Goal: Task Accomplishment & Management: Manage account settings

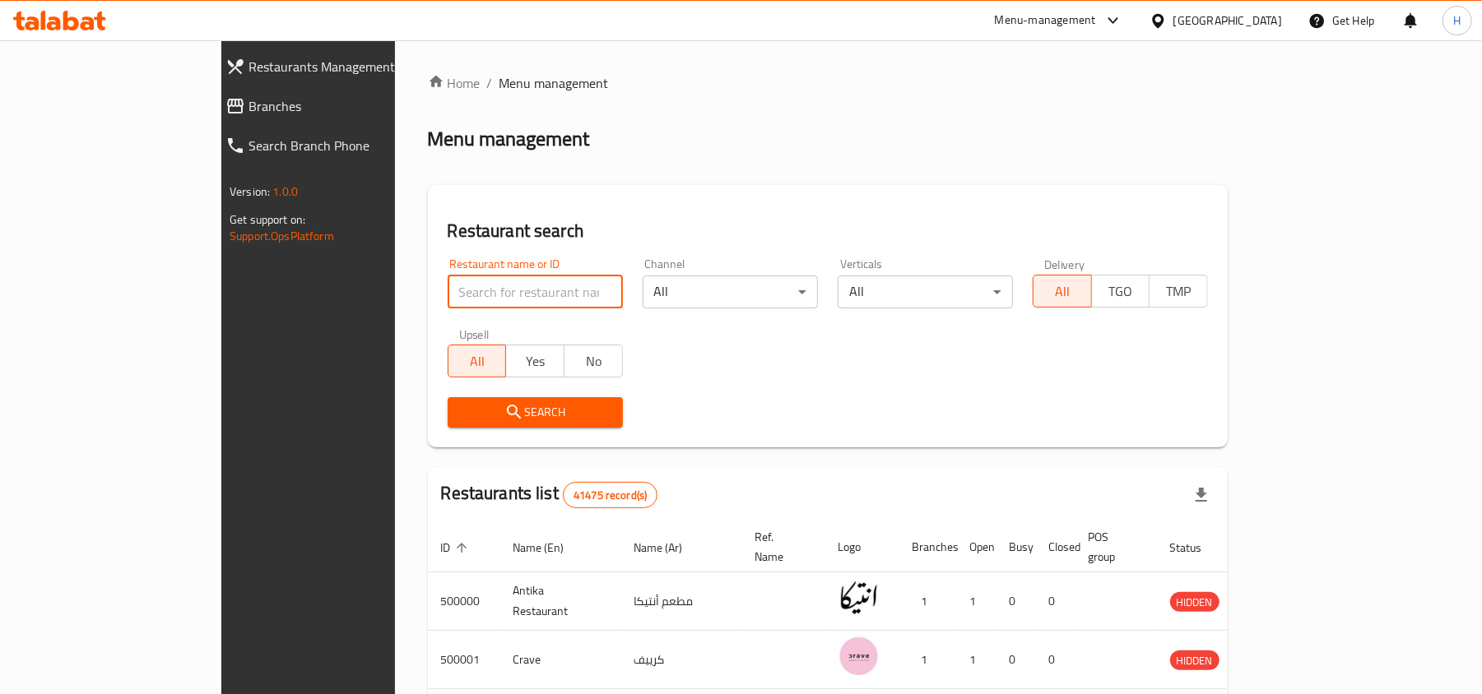
click at [448, 285] on input "search" at bounding box center [535, 292] width 175 height 33
paste input "510587"
type input "510587"
click at [504, 409] on icon "submit" at bounding box center [514, 412] width 20 height 20
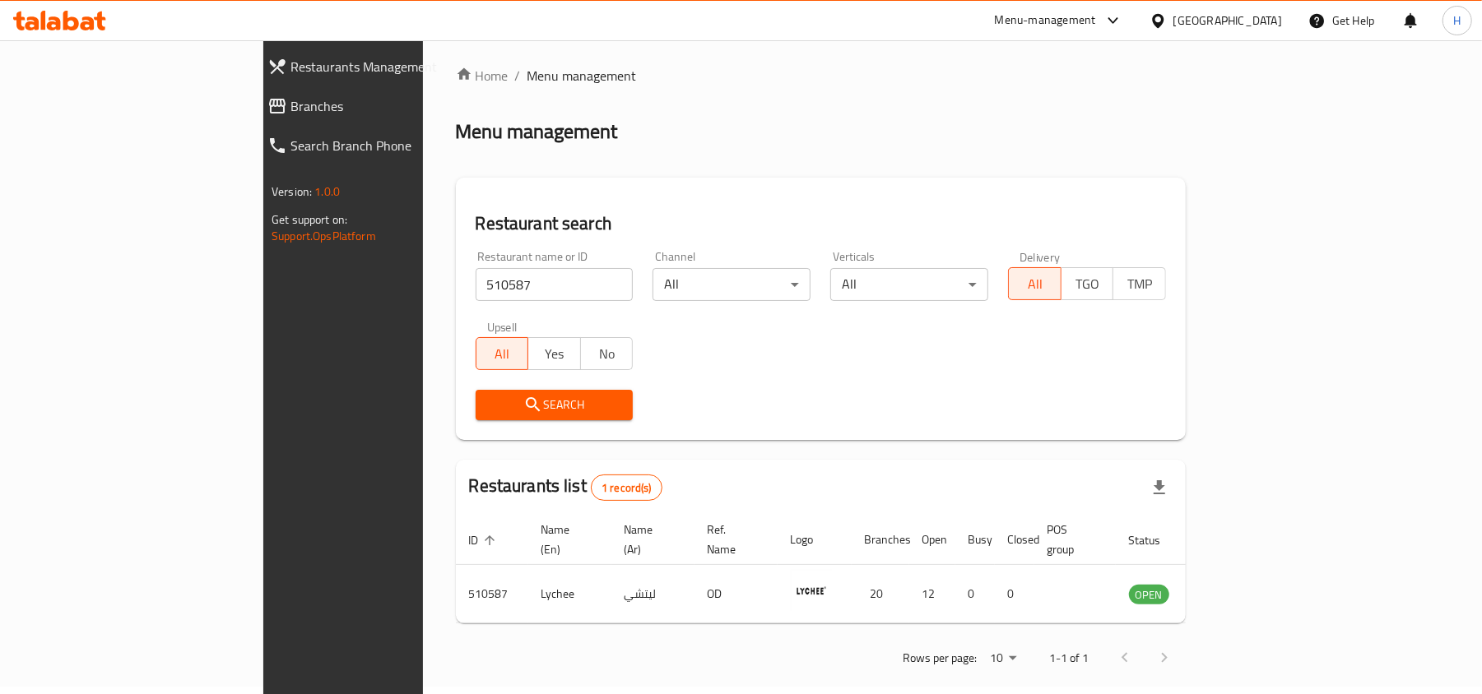
scroll to position [8, 0]
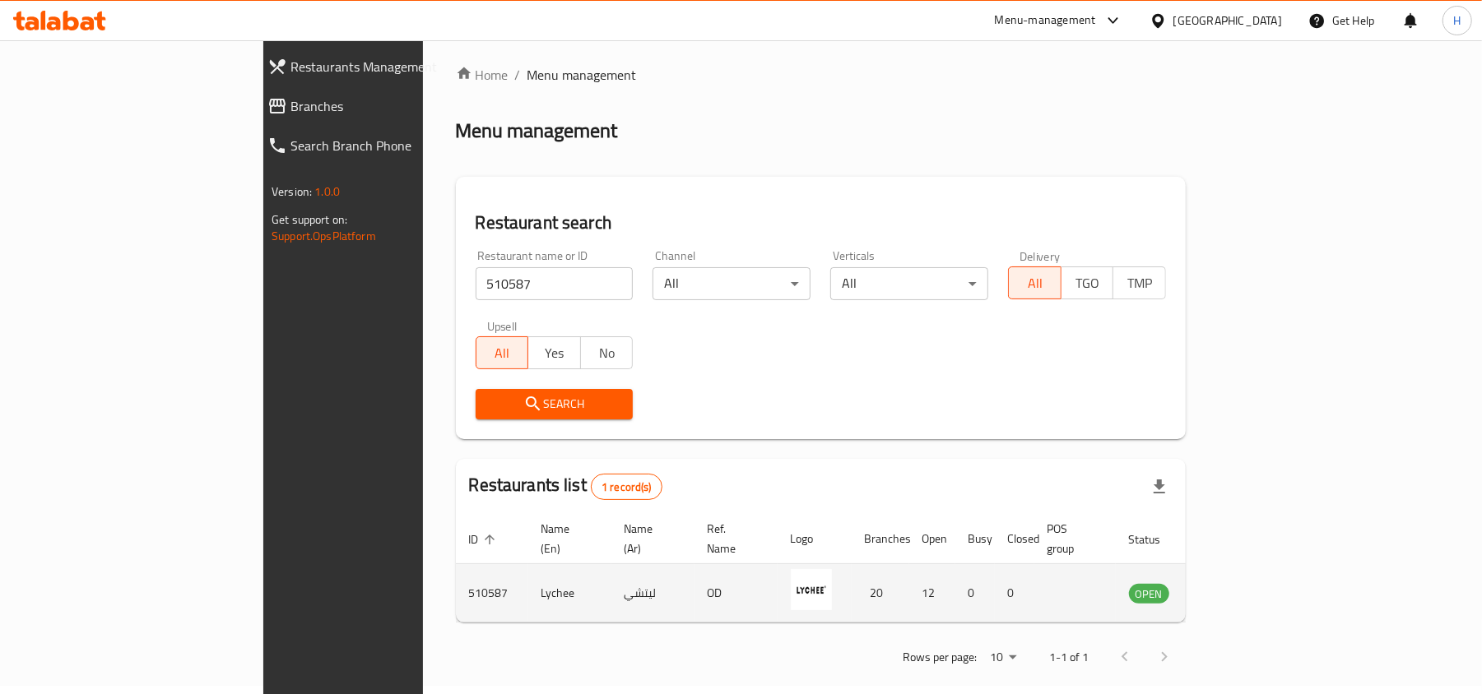
click at [1234, 587] on icon "enhanced table" at bounding box center [1225, 594] width 18 height 14
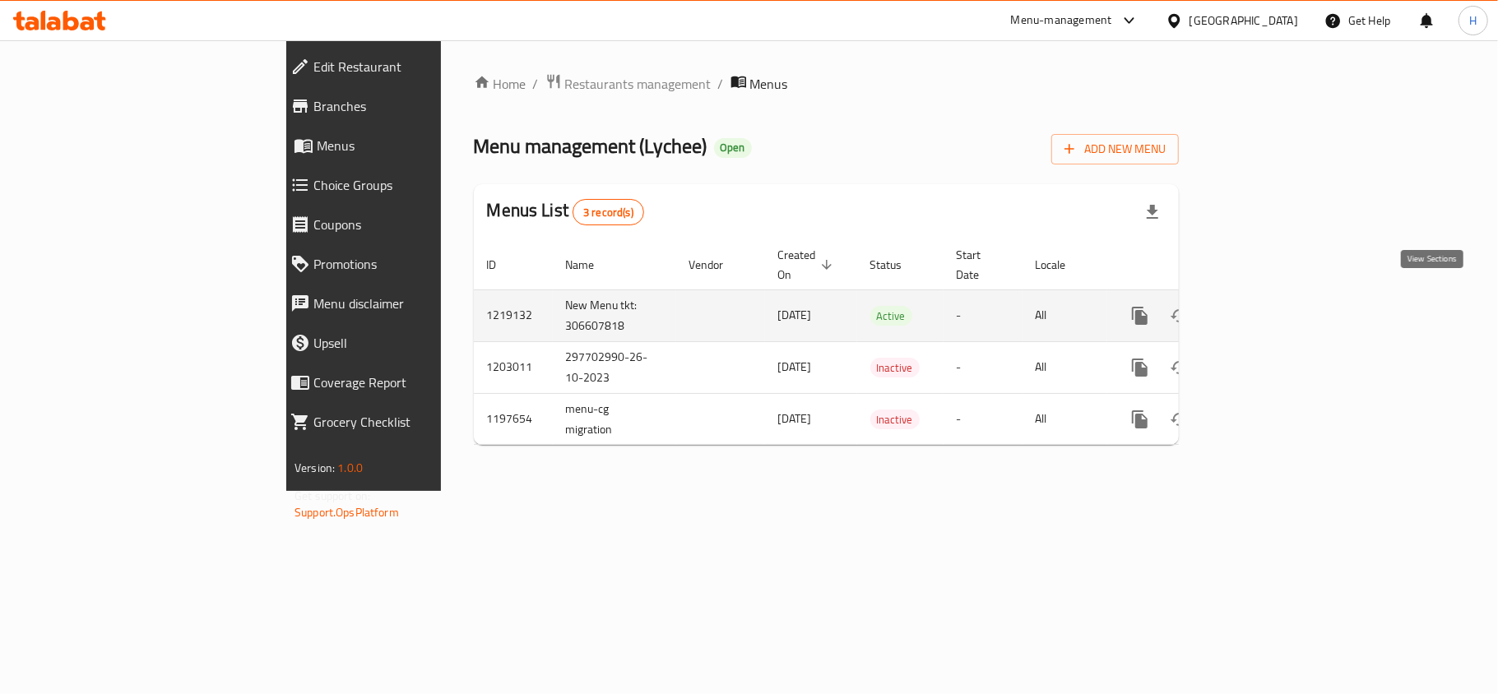
click at [1269, 306] on icon "enhanced table" at bounding box center [1259, 316] width 20 height 20
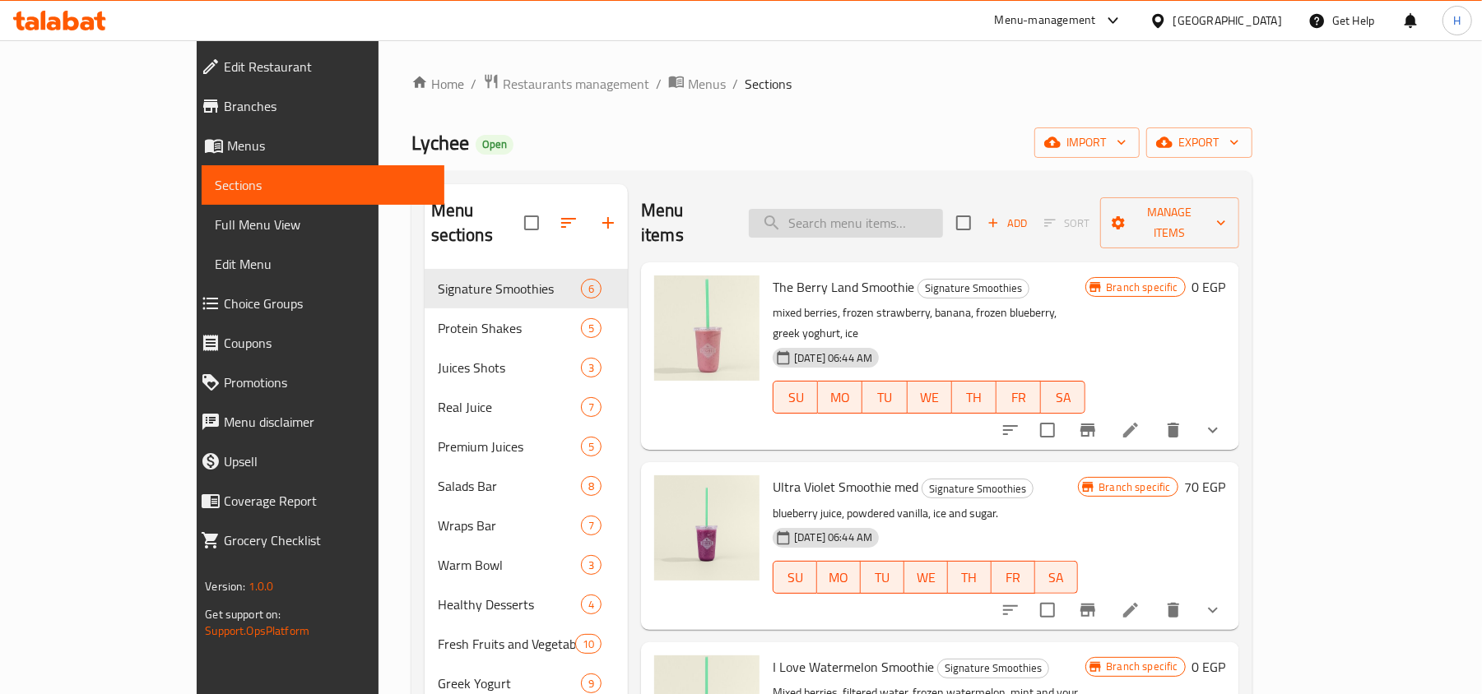
click at [861, 211] on input "search" at bounding box center [846, 223] width 194 height 29
paste input "Build Your Own Warm Bowl"
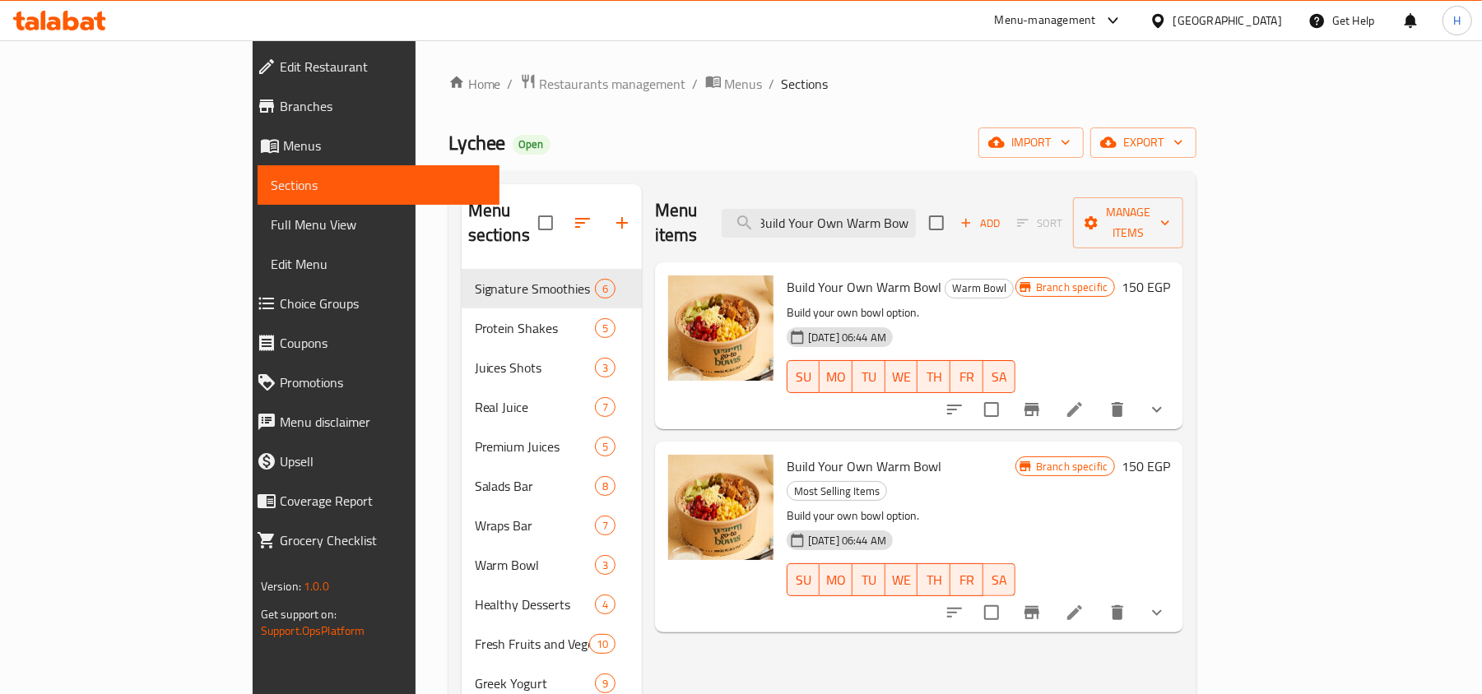
type input "Build Your Own Warm Bowl"
click at [1167, 400] on icon "show more" at bounding box center [1157, 410] width 20 height 20
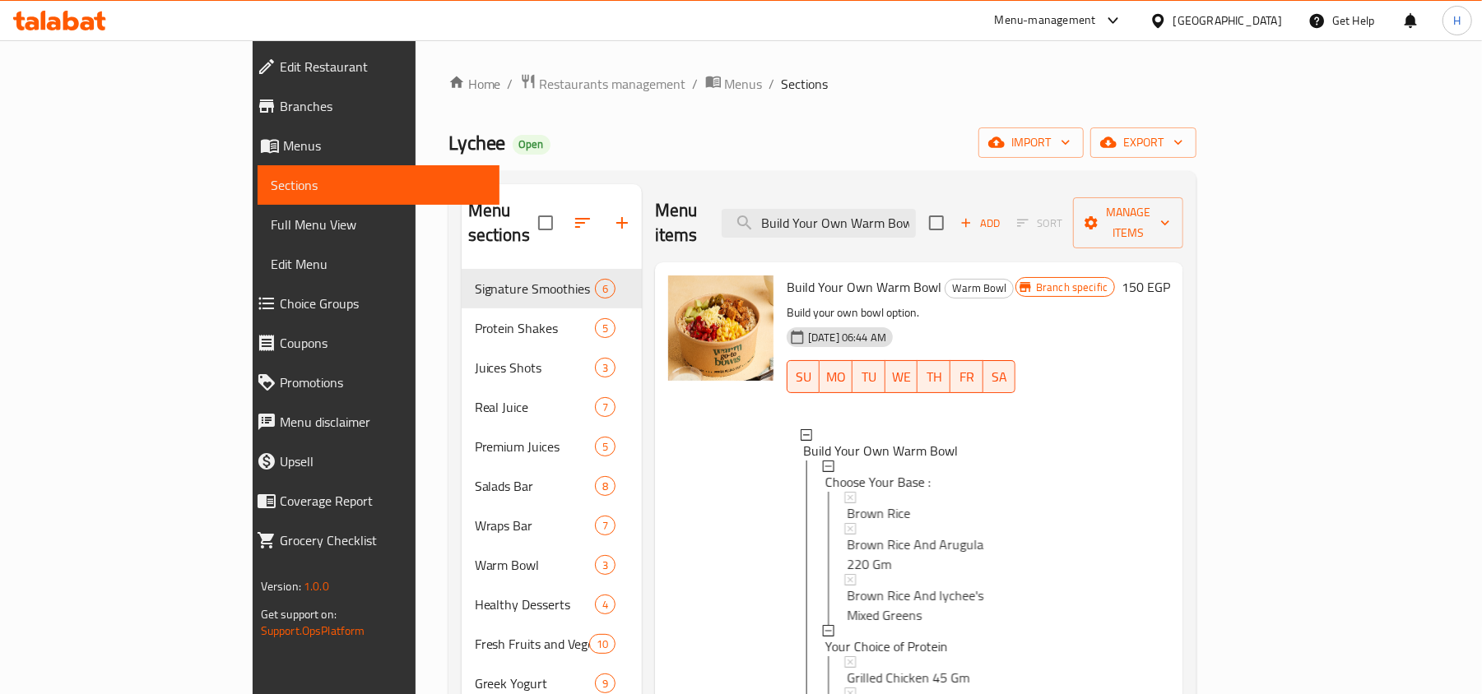
scroll to position [2, 0]
click at [280, 298] on span "Choice Groups" at bounding box center [383, 304] width 207 height 20
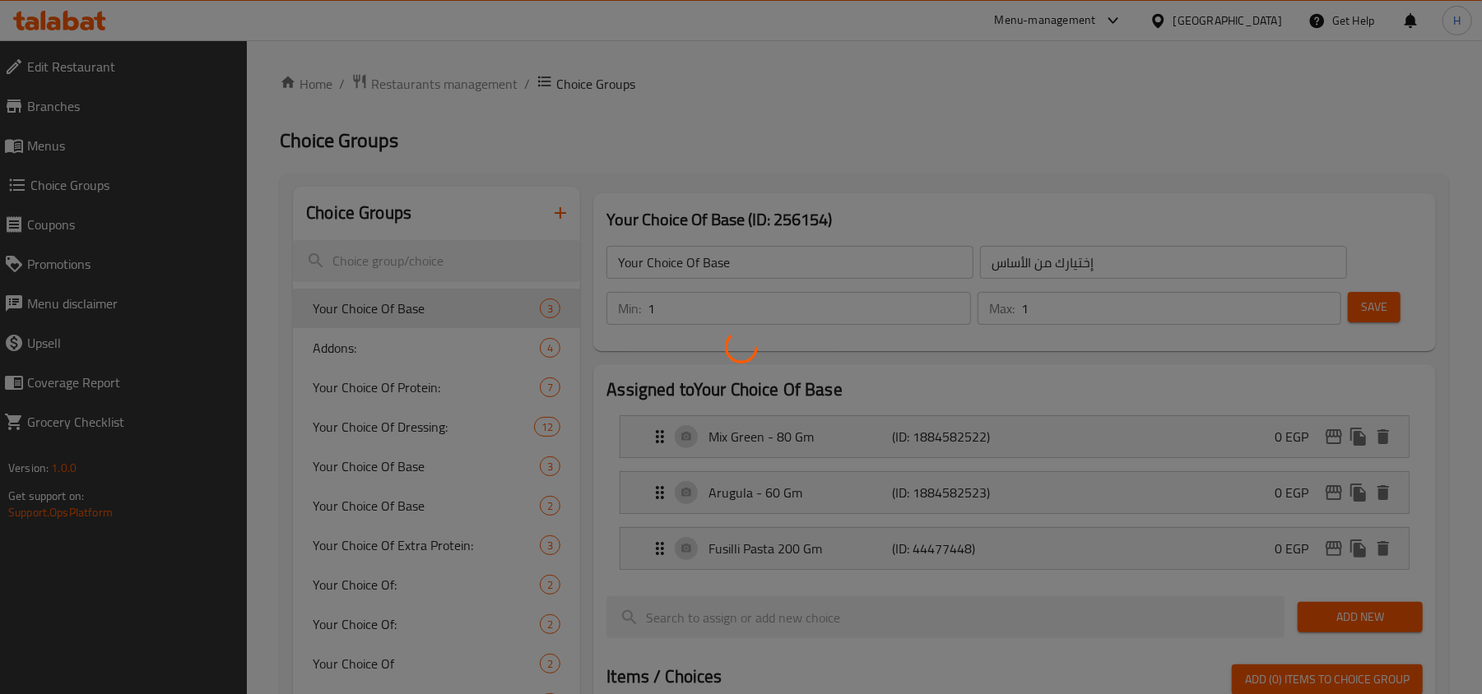
click at [93, 153] on div at bounding box center [741, 347] width 1482 height 694
click at [102, 143] on div at bounding box center [741, 347] width 1482 height 694
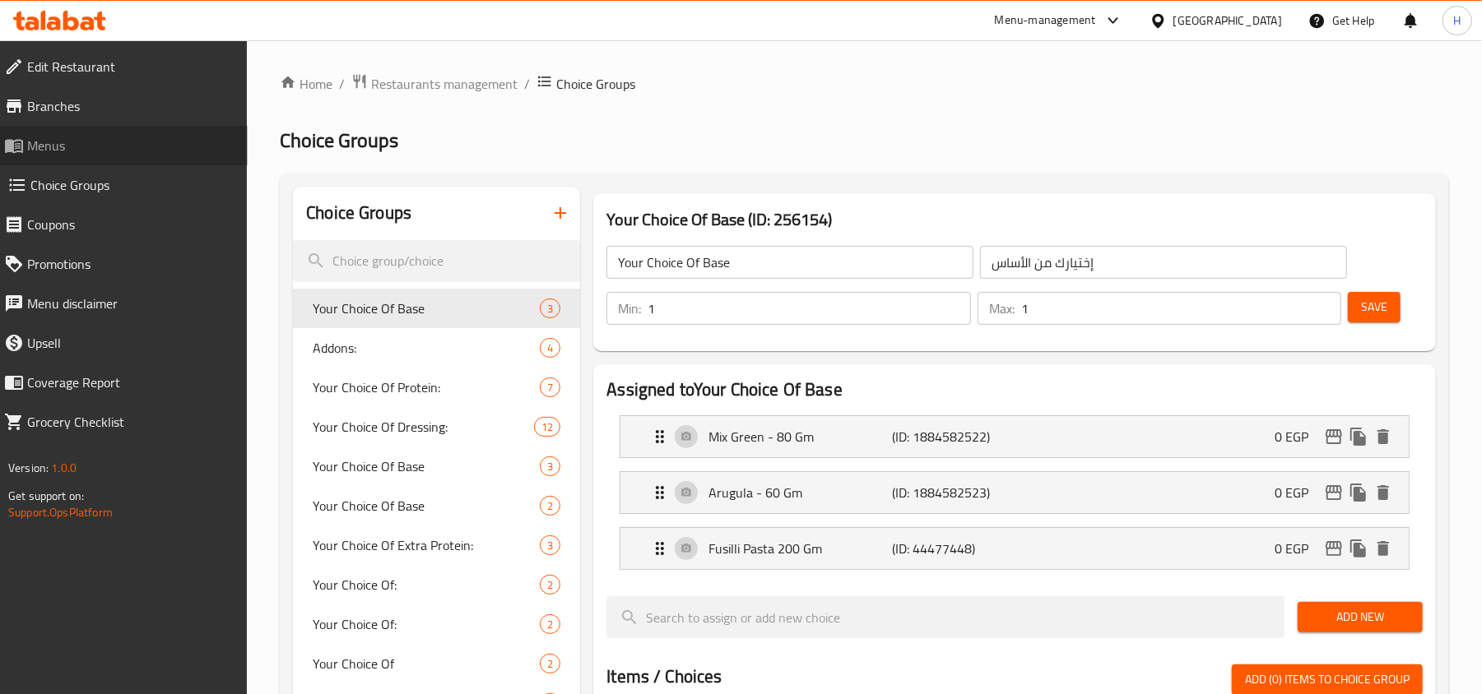
click at [102, 143] on span "Menus" at bounding box center [130, 146] width 207 height 20
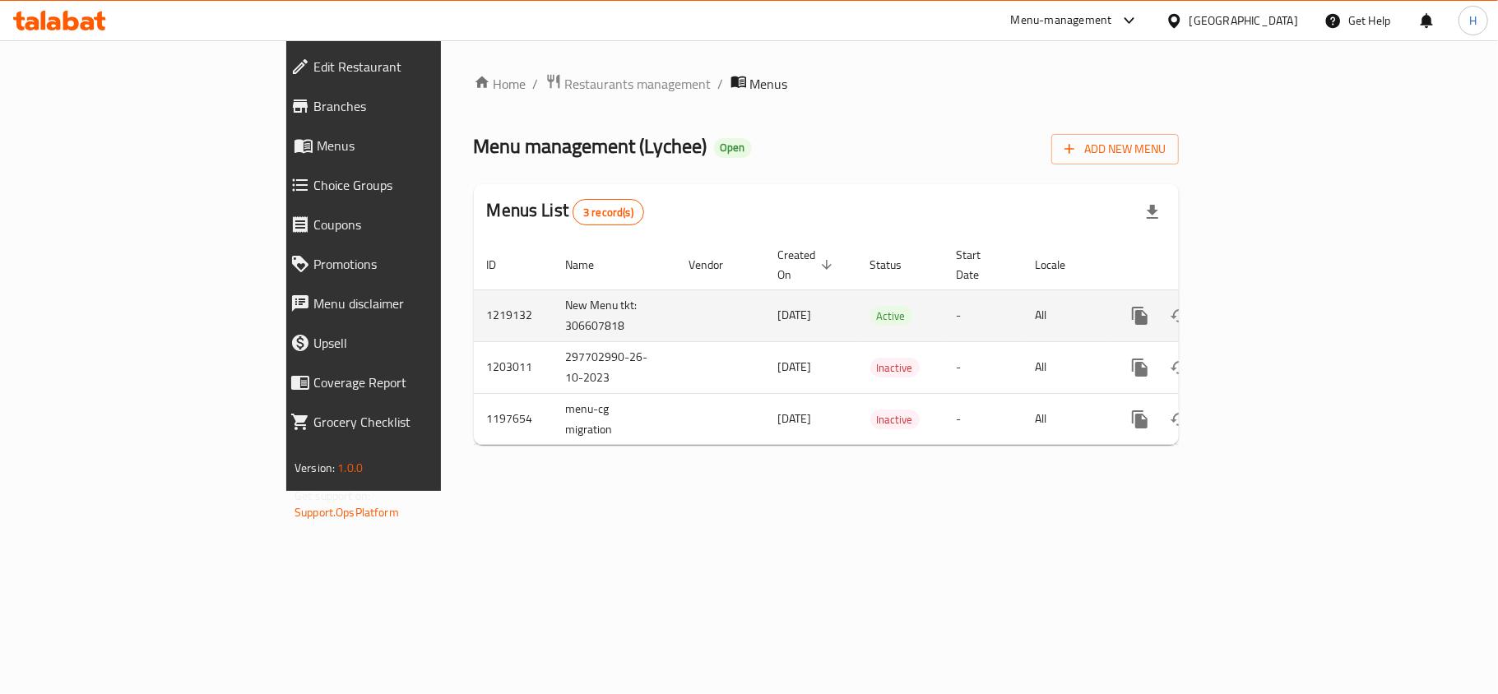
click at [1278, 296] on link "enhanced table" at bounding box center [1258, 315] width 39 height 39
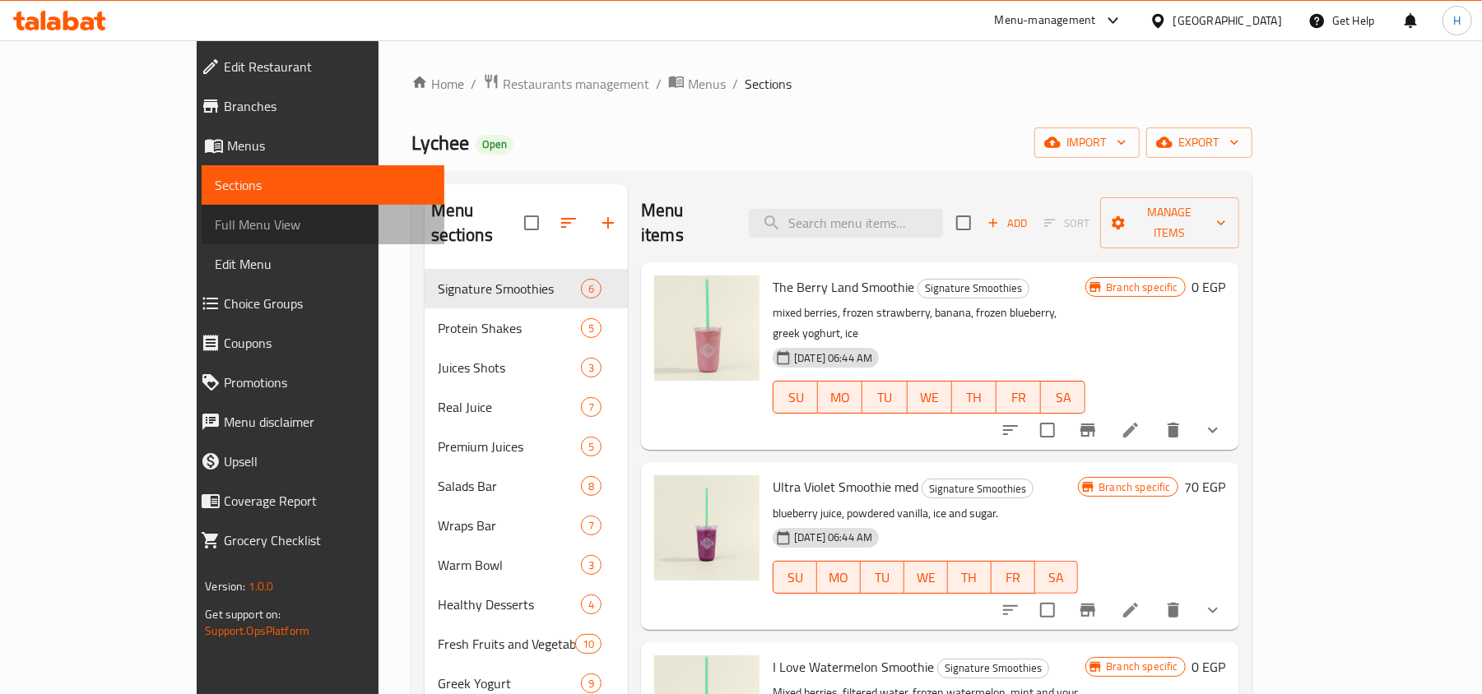
click at [215, 229] on span "Full Menu View" at bounding box center [323, 225] width 216 height 20
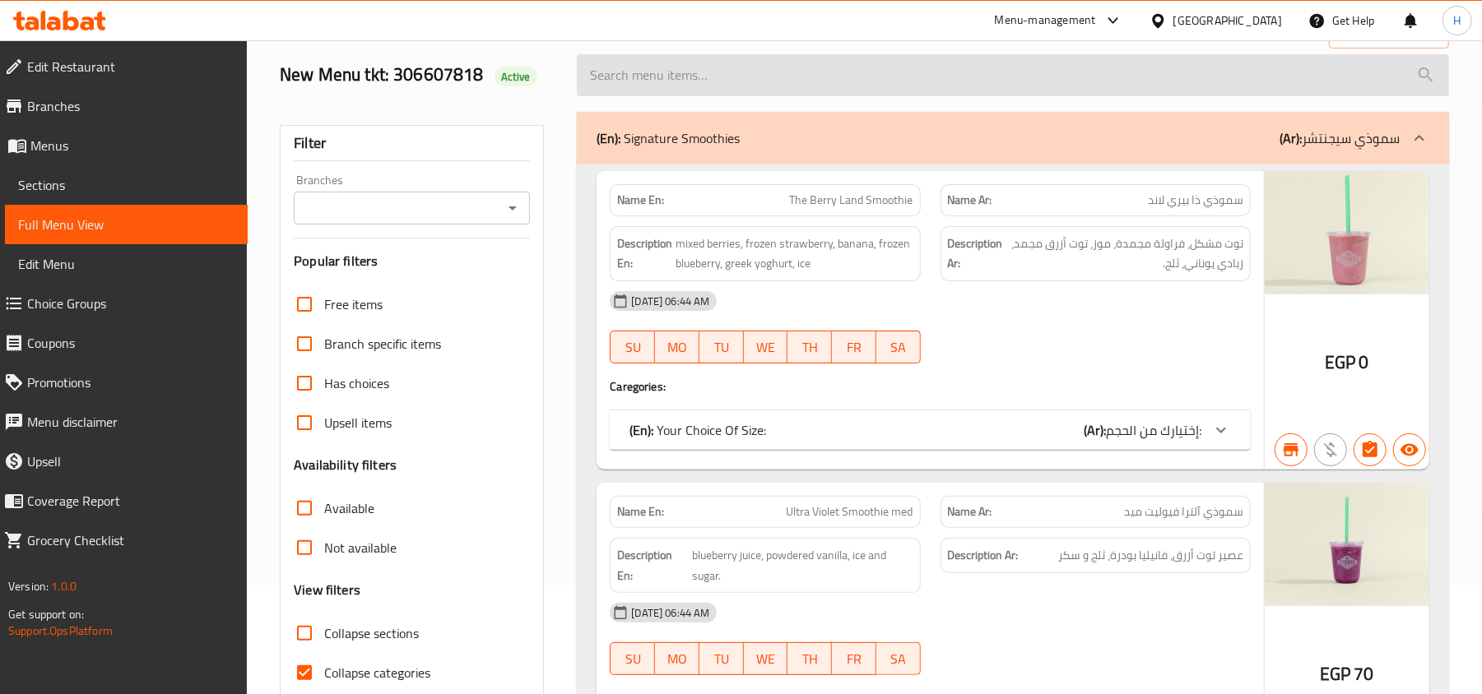
click at [767, 80] on input "search" at bounding box center [1013, 75] width 872 height 42
paste input "Build Your Own Warm Bowl"
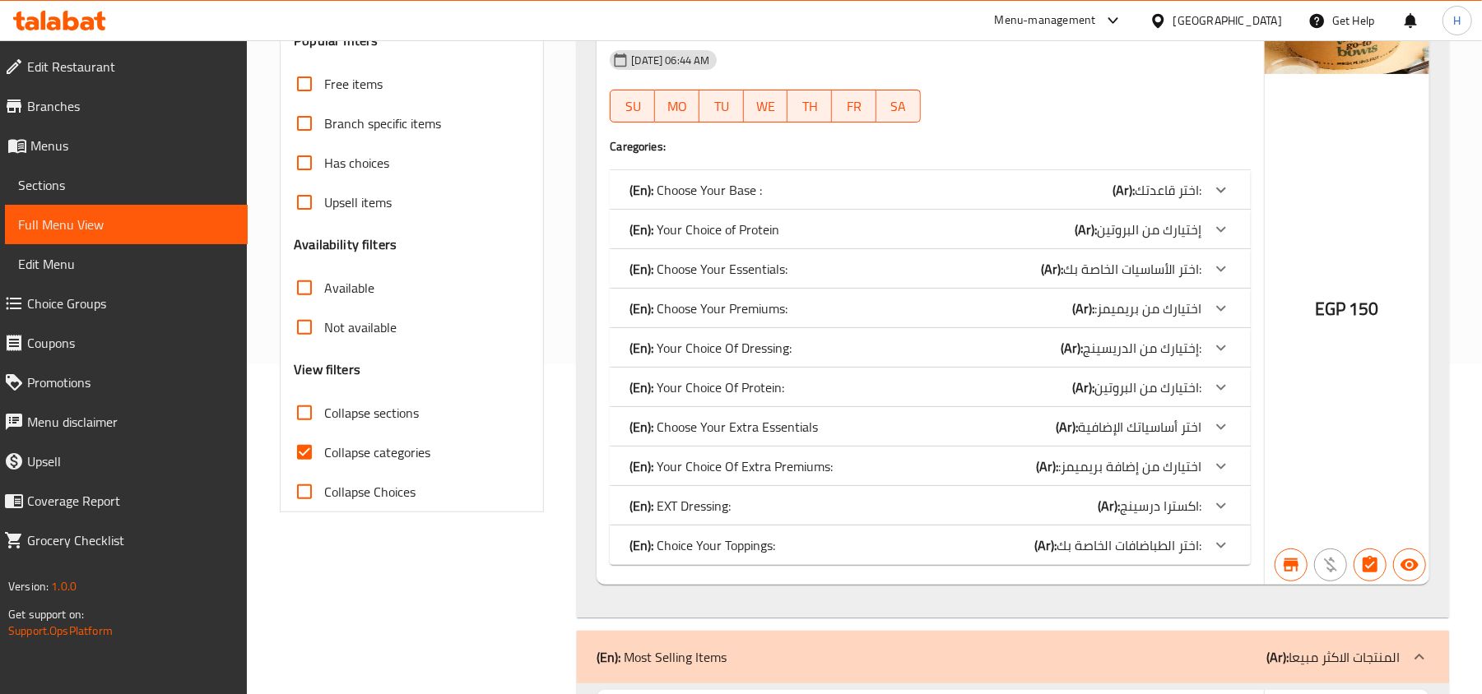
scroll to position [658, 0]
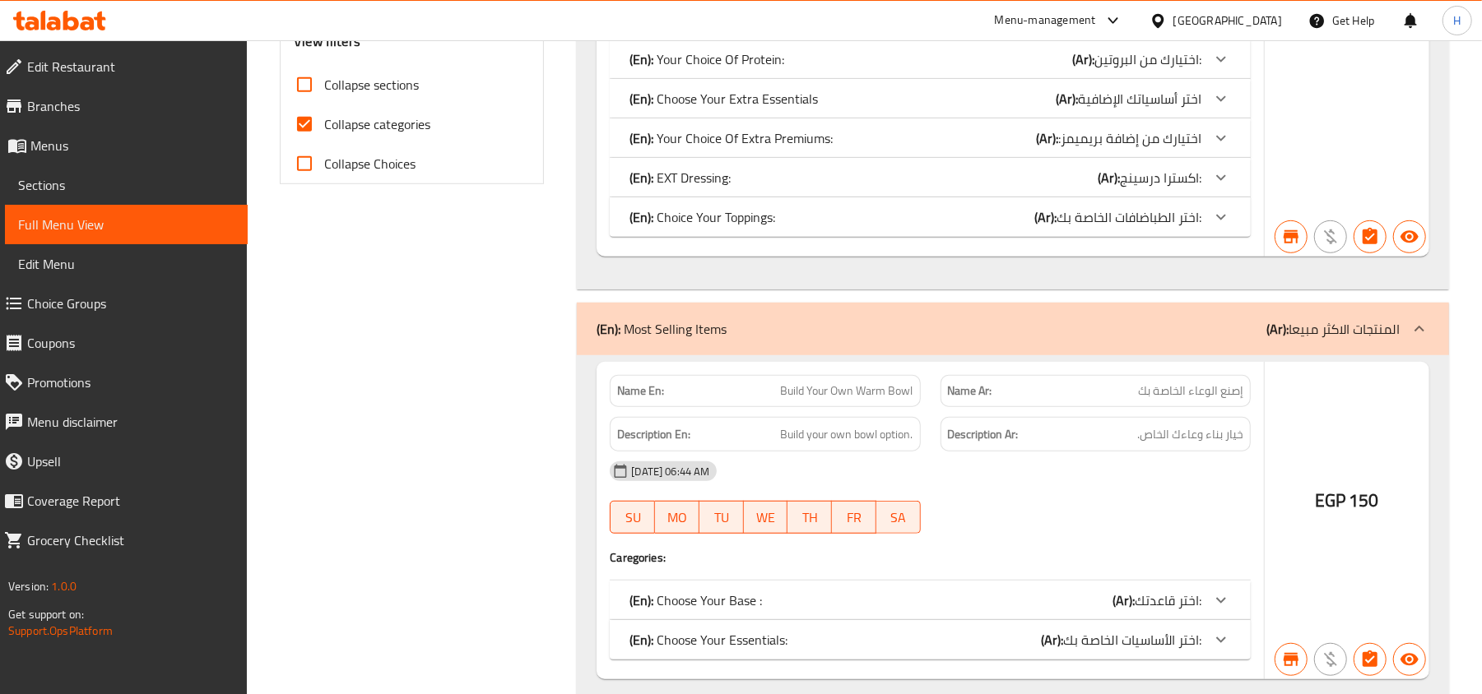
type input "Build Your Own Warm Bowl"
click at [810, 323] on div "(En): Most Selling Items (Ar): المنتجات الاكثر مبيعا" at bounding box center [997, 329] width 803 height 20
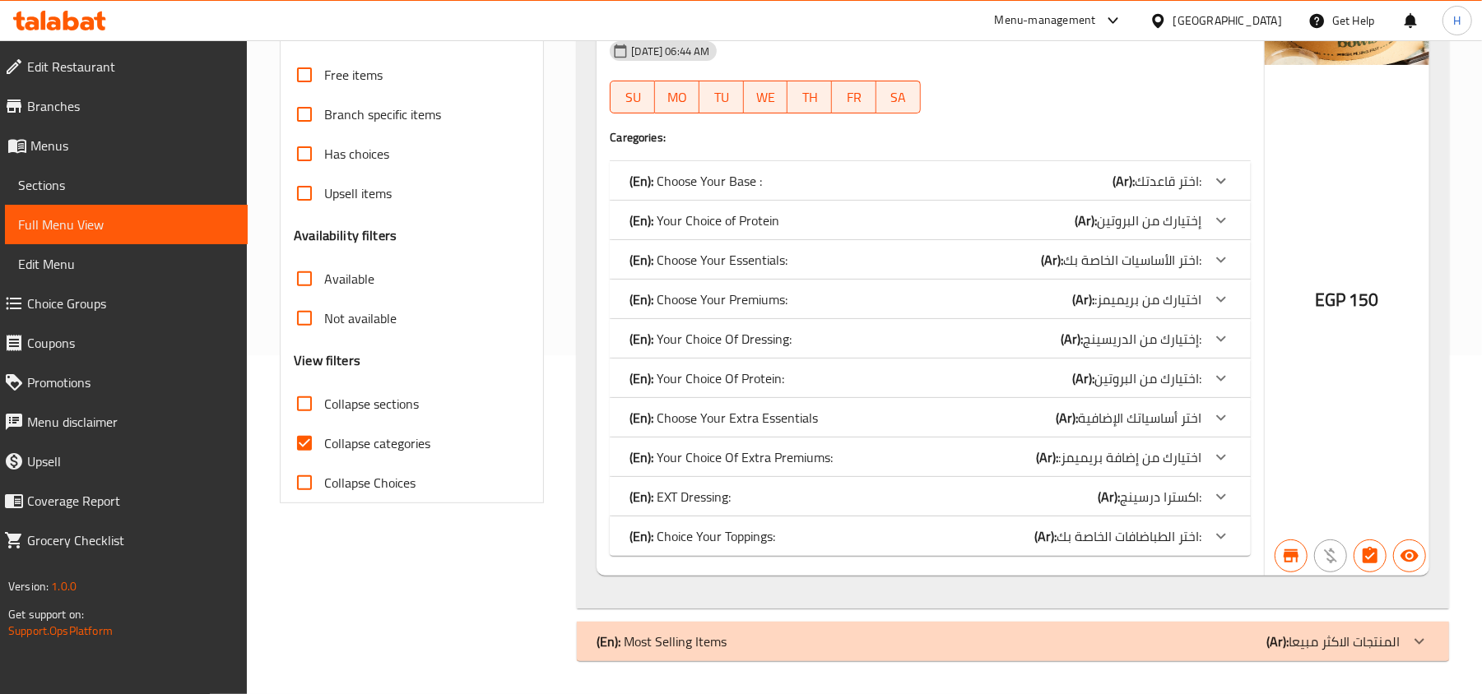
scroll to position [341, 0]
click at [823, 633] on div "(En): Most Selling Items (Ar): المنتجات الاكثر مبيعا" at bounding box center [997, 642] width 803 height 20
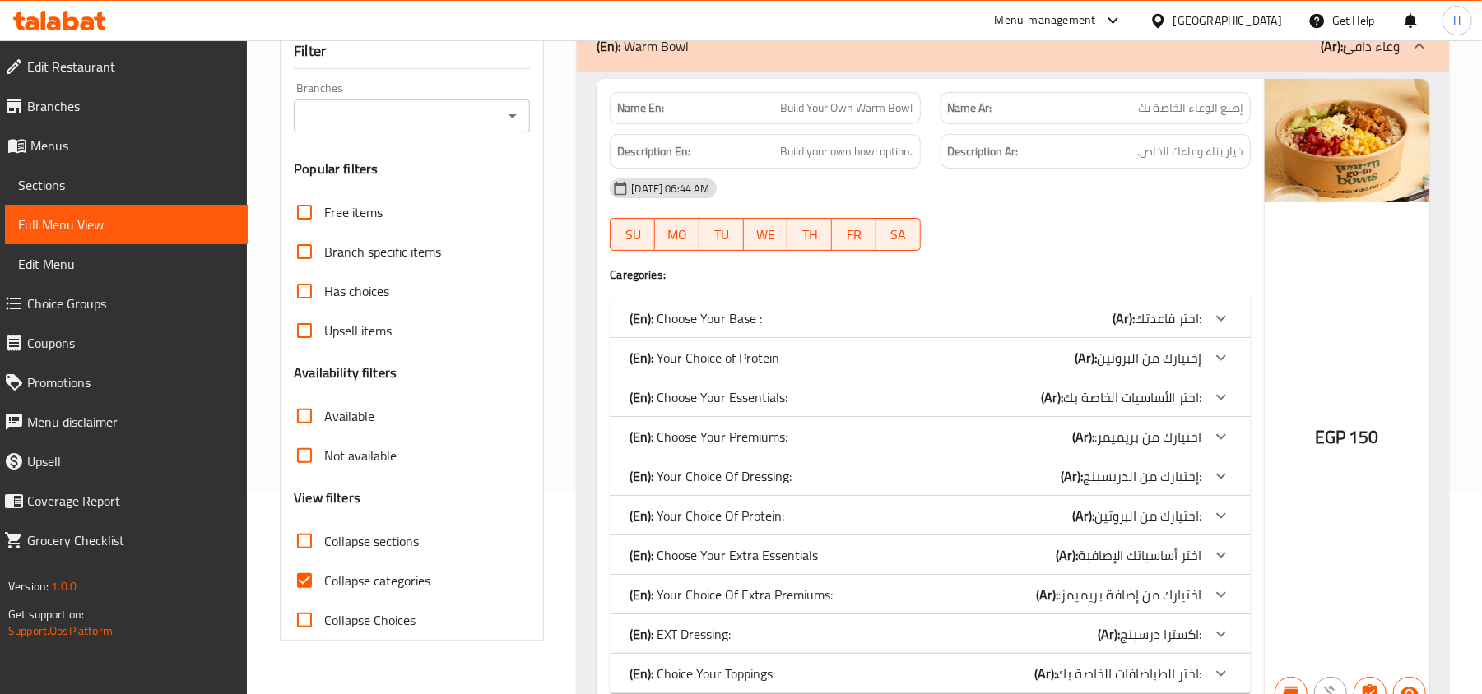
scroll to position [163, 0]
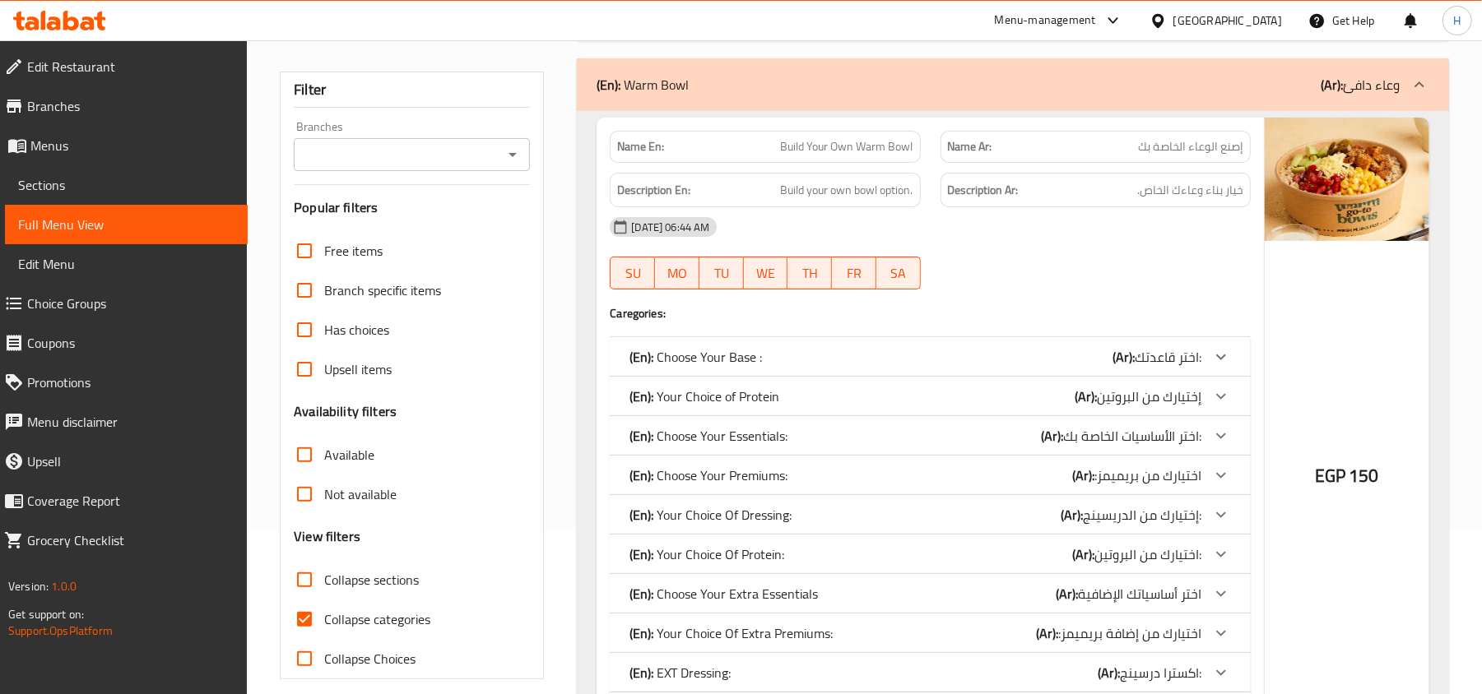
click at [744, 525] on p "(En): Your Choice Of Dressing:" at bounding box center [710, 515] width 162 height 20
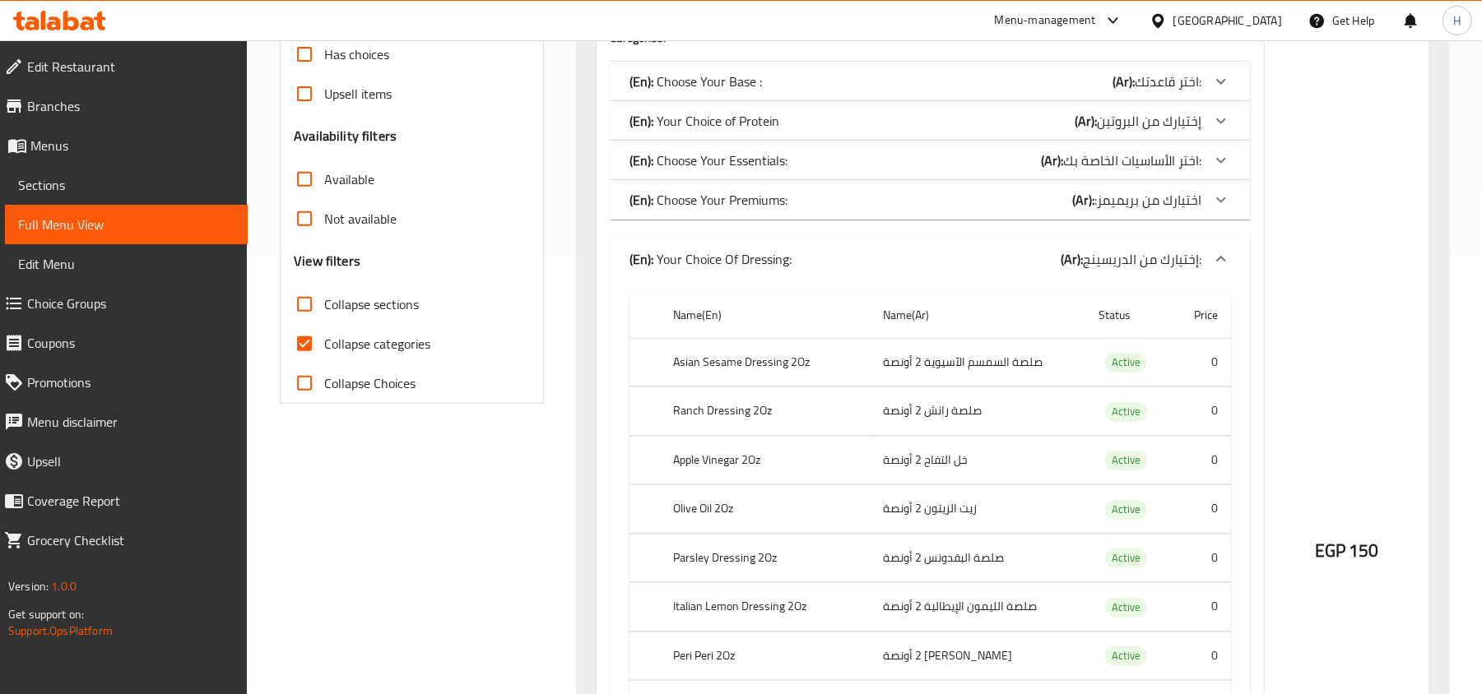
scroll to position [109, 0]
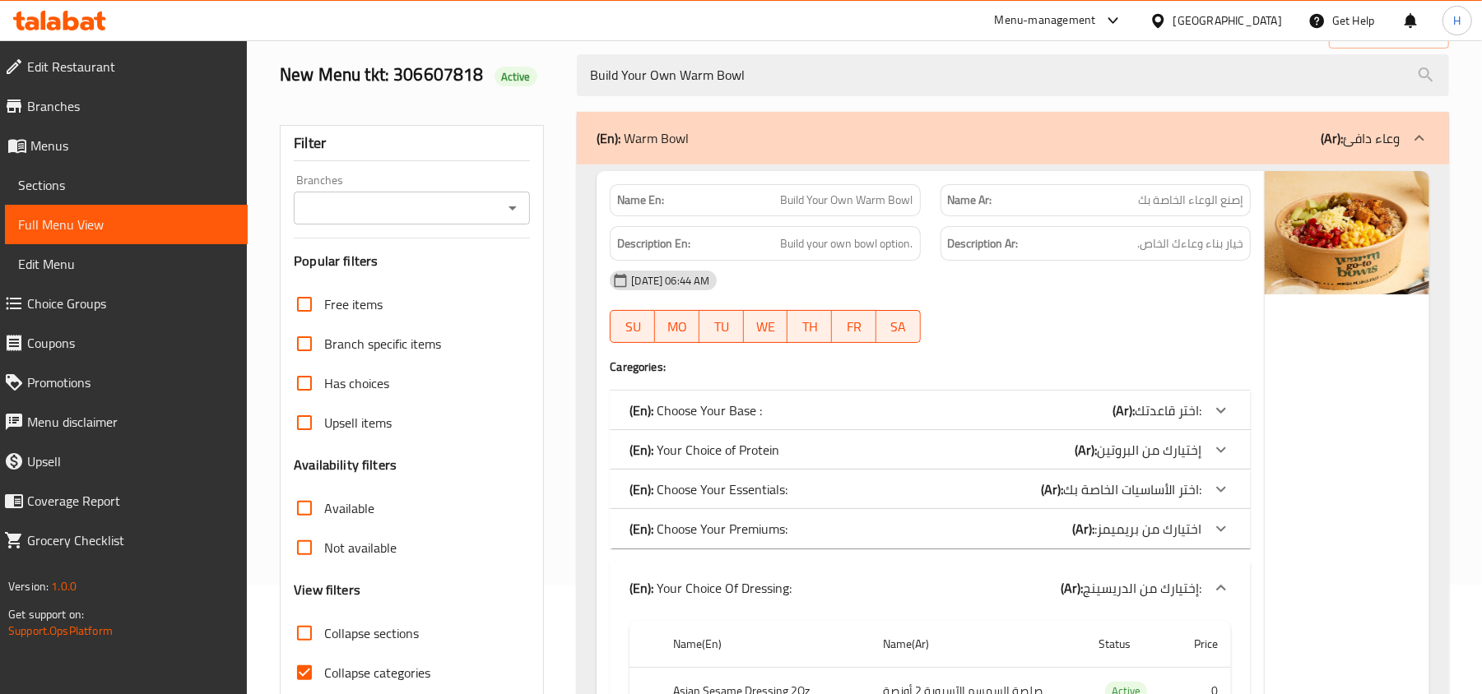
click at [441, 212] on input "Branches" at bounding box center [398, 208] width 199 height 23
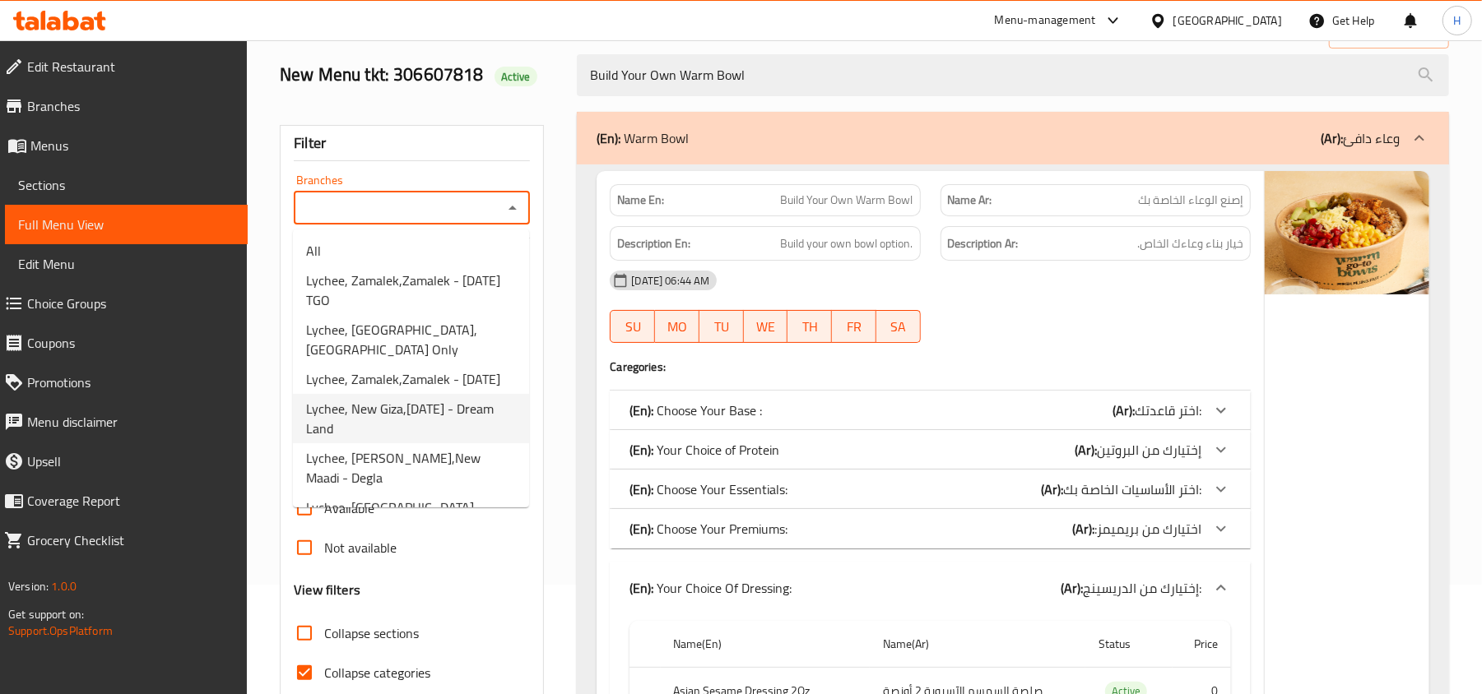
click at [420, 399] on span "Lychee, New Giza,[DATE] - Dream Land" at bounding box center [411, 418] width 210 height 39
type input "Lychee, New Giza,[DATE] - Dream Land"
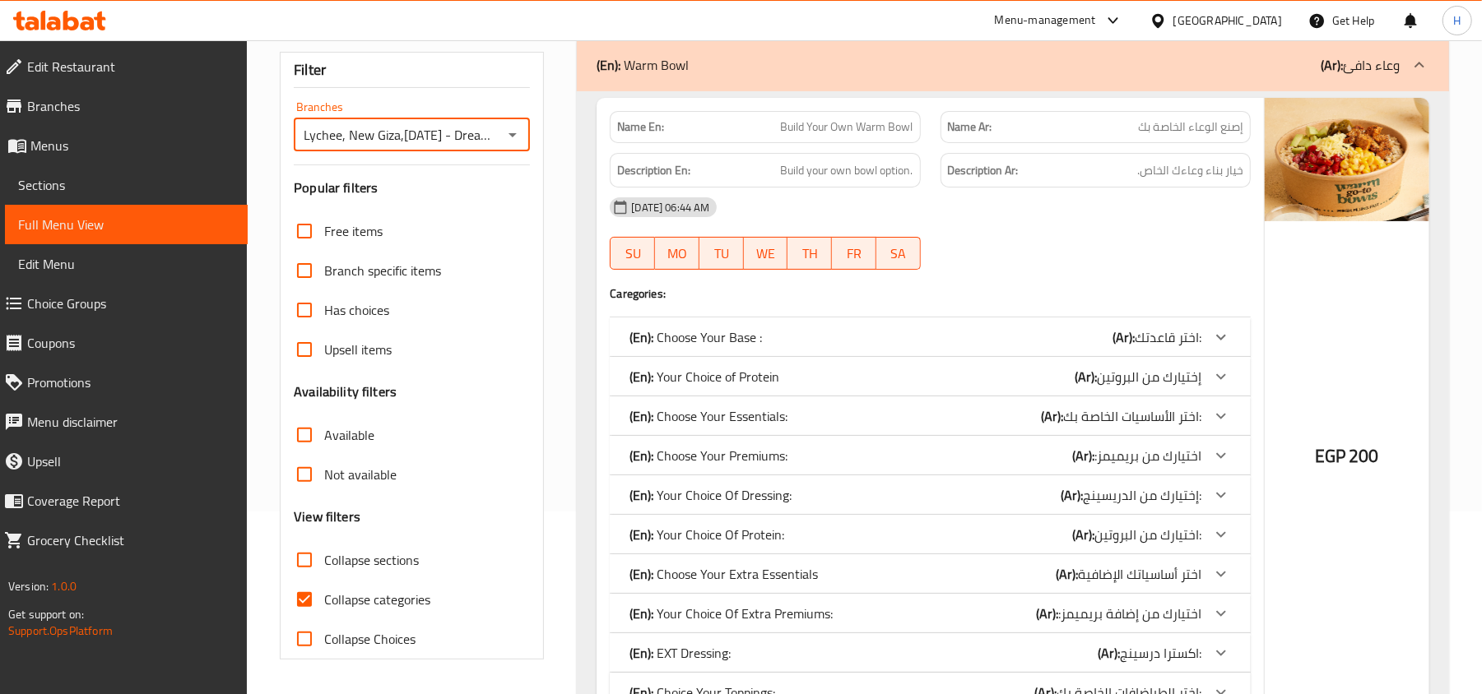
scroll to position [293, 0]
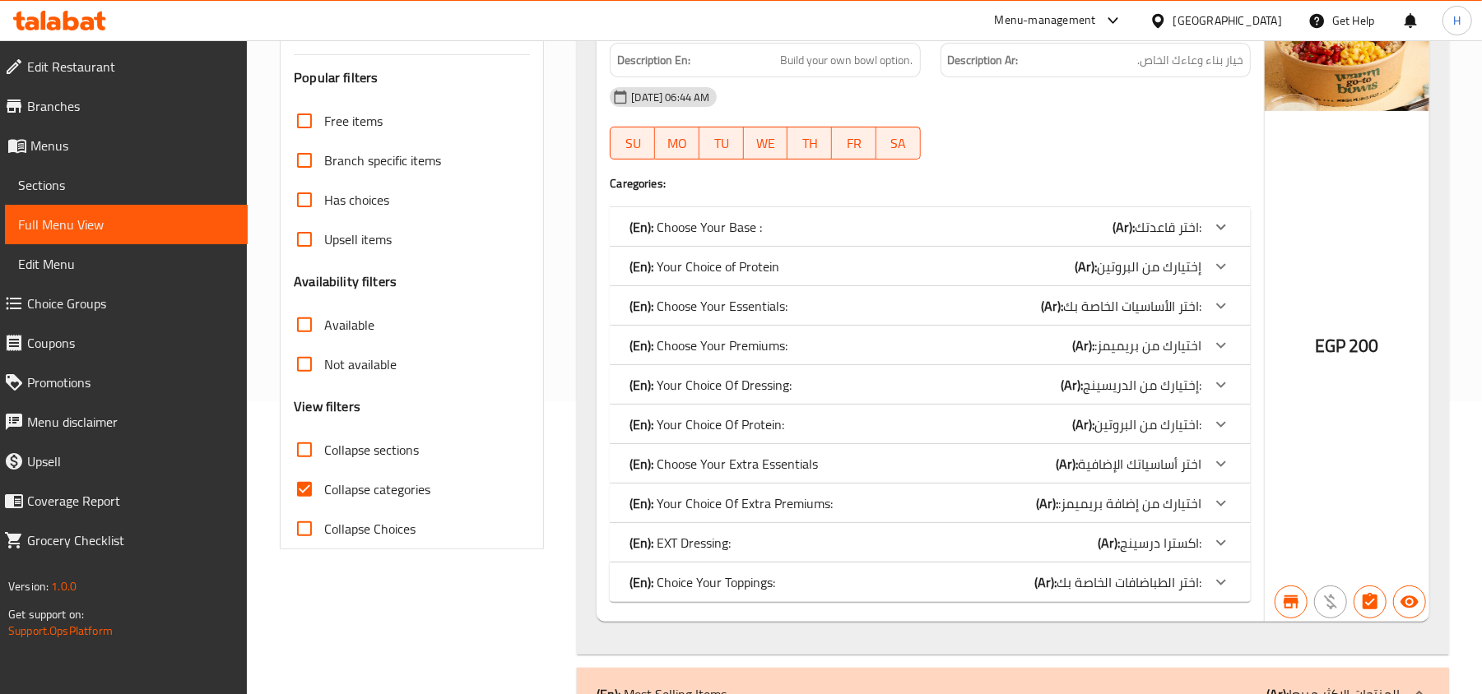
click at [728, 380] on p "(En): Your Choice Of Dressing:" at bounding box center [710, 385] width 162 height 20
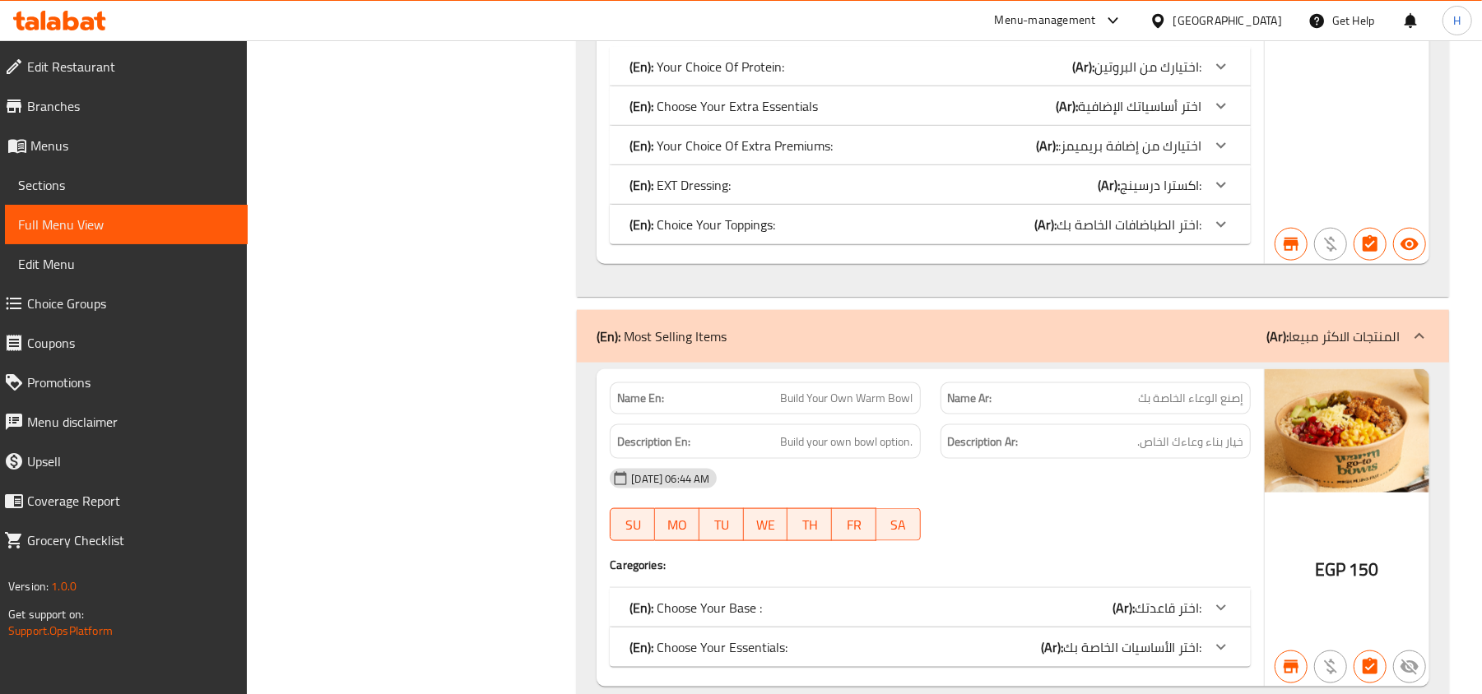
scroll to position [1313, 0]
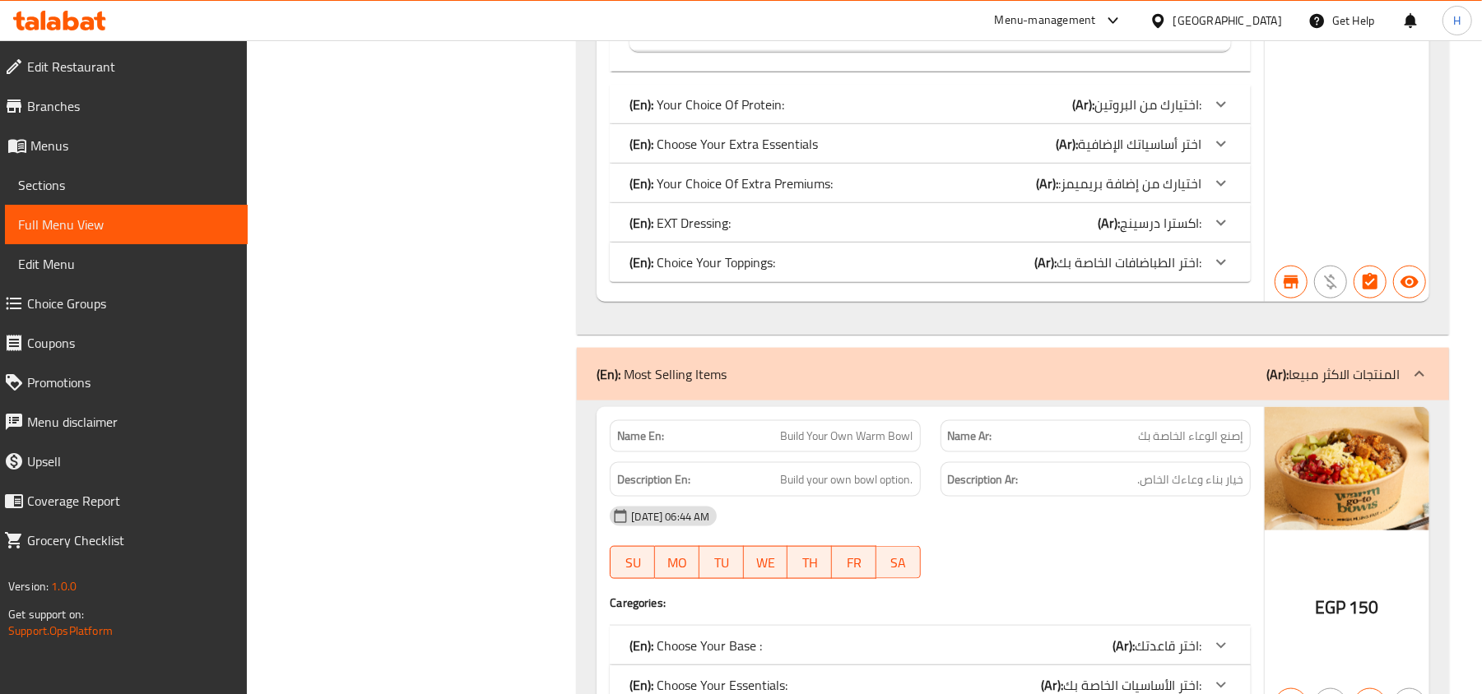
click at [113, 296] on span "Choice Groups" at bounding box center [130, 304] width 207 height 20
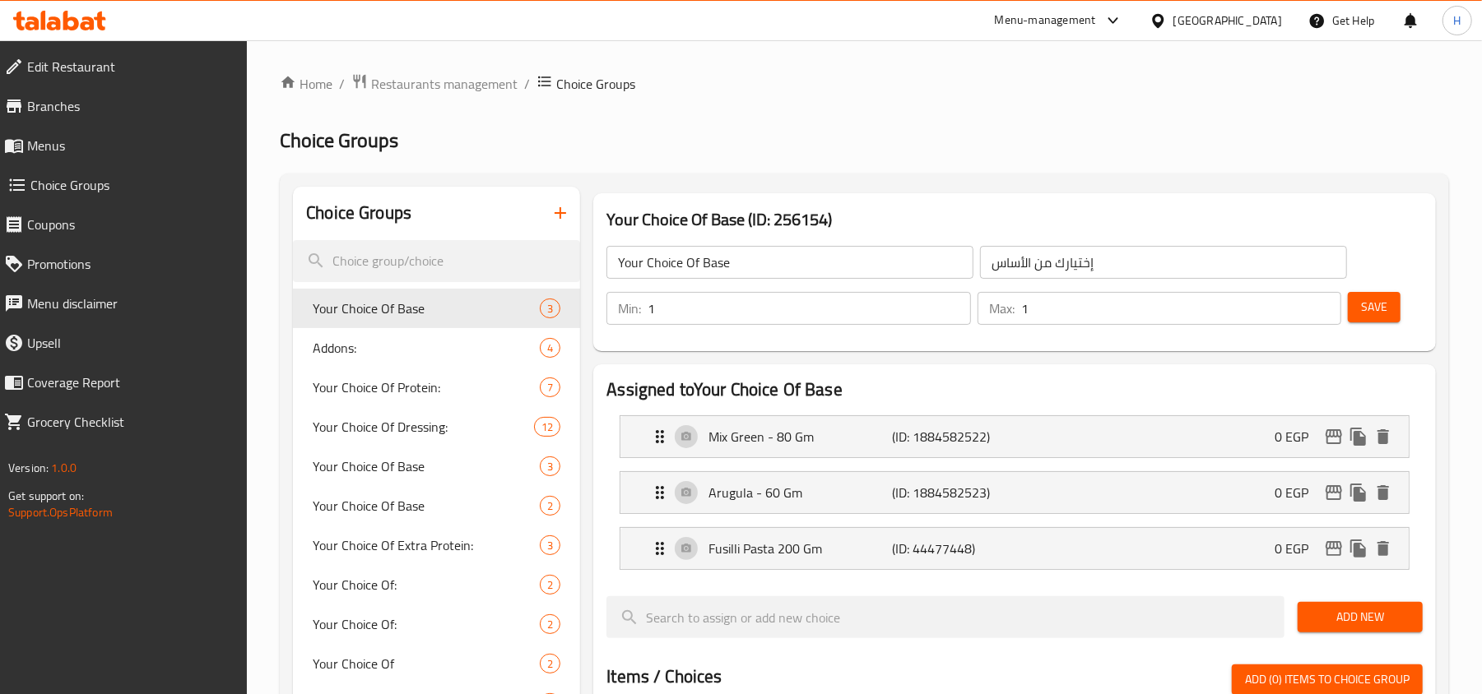
drag, startPoint x: 155, startPoint y: 7, endPoint x: 69, endPoint y: 175, distance: 188.8
click at [18, 87] on div at bounding box center [741, 347] width 1482 height 694
click at [74, 140] on span "Menus" at bounding box center [130, 146] width 207 height 20
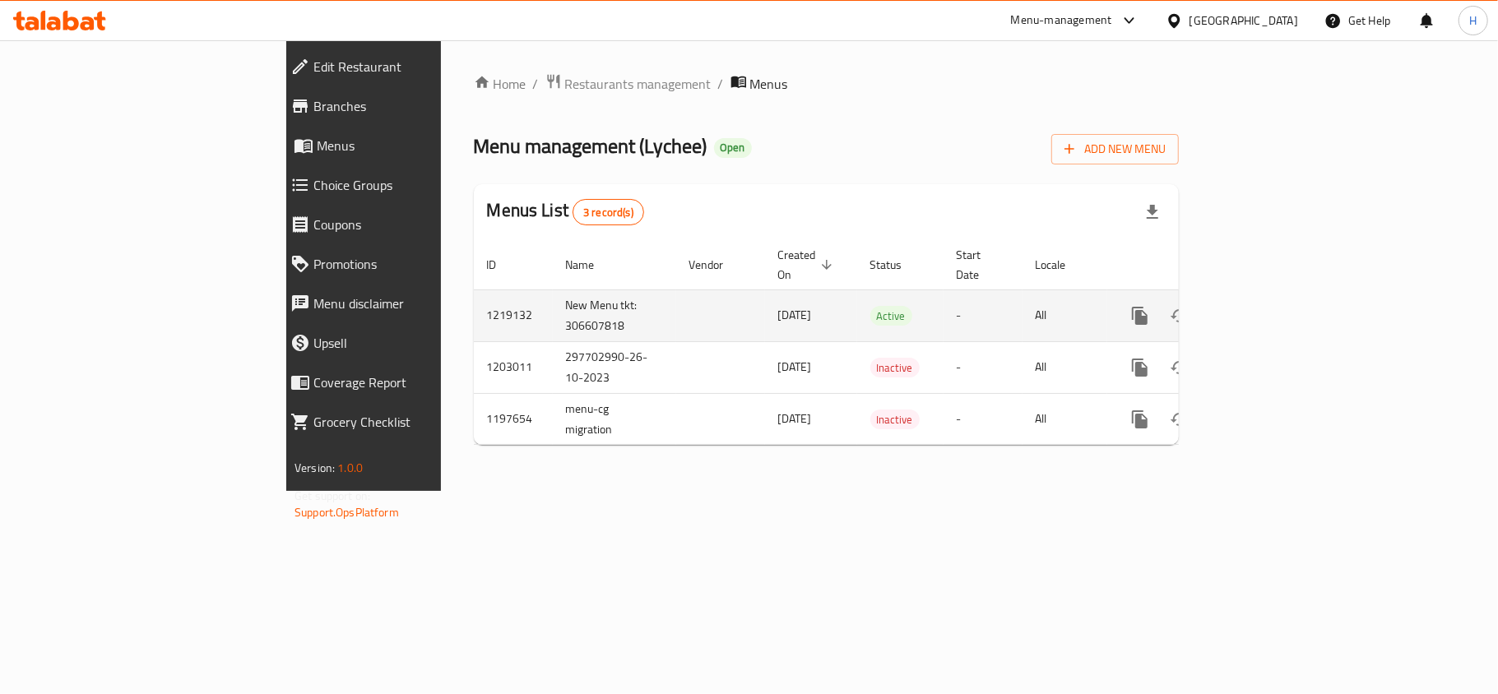
click at [1278, 307] on link "enhanced table" at bounding box center [1258, 315] width 39 height 39
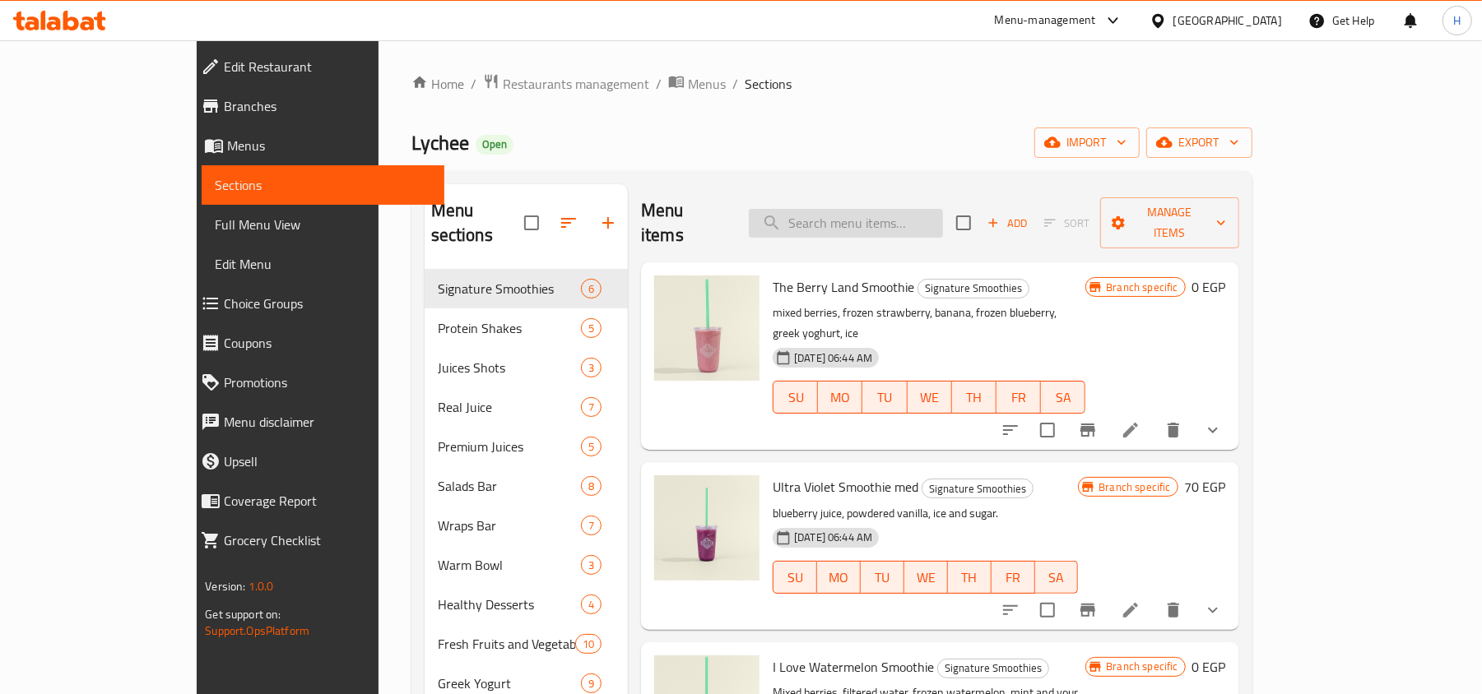
click at [896, 224] on input "search" at bounding box center [846, 223] width 194 height 29
paste input "Build Your Own Warm Bowl"
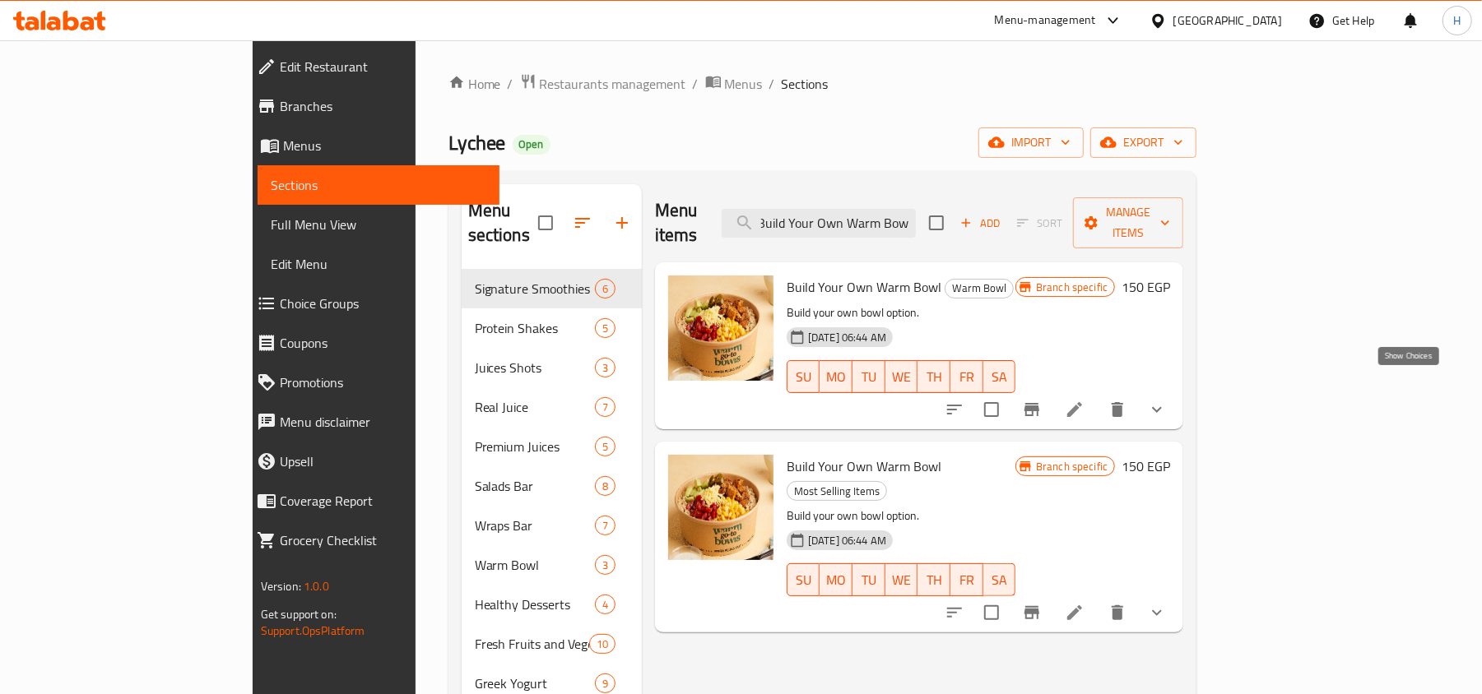
type input "Build Your Own Warm Bowl"
click at [1167, 400] on icon "show more" at bounding box center [1157, 410] width 20 height 20
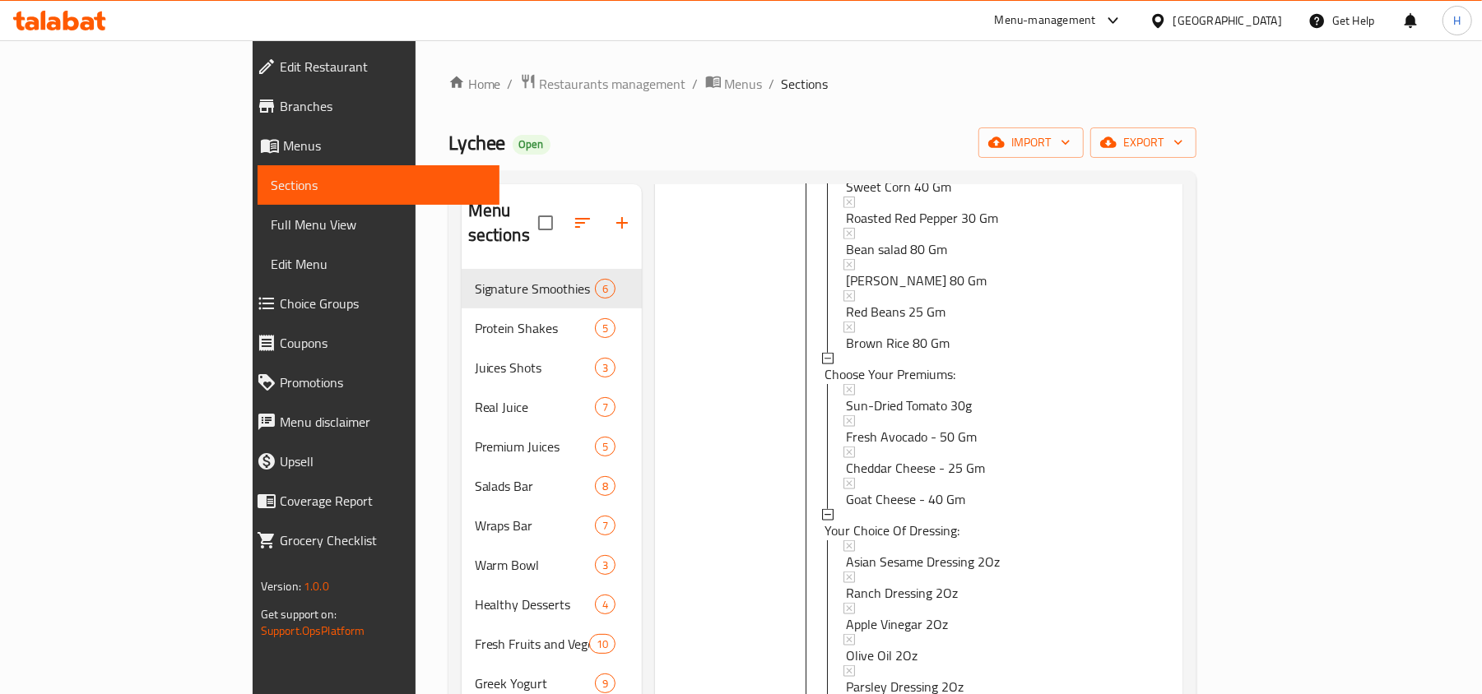
scroll to position [1426, 0]
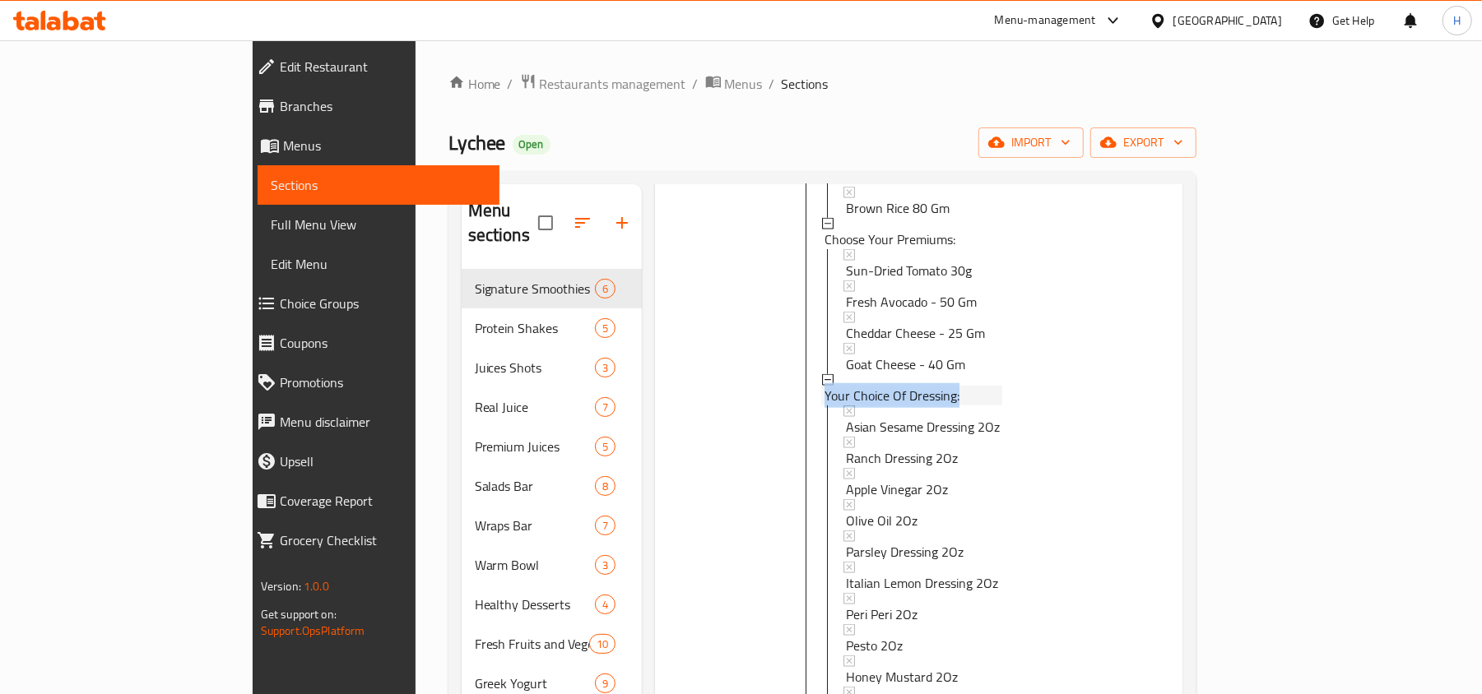
drag, startPoint x: 915, startPoint y: 306, endPoint x: 761, endPoint y: 307, distance: 153.8
click at [824, 386] on div "Your Choice Of Dressing:" at bounding box center [913, 396] width 178 height 20
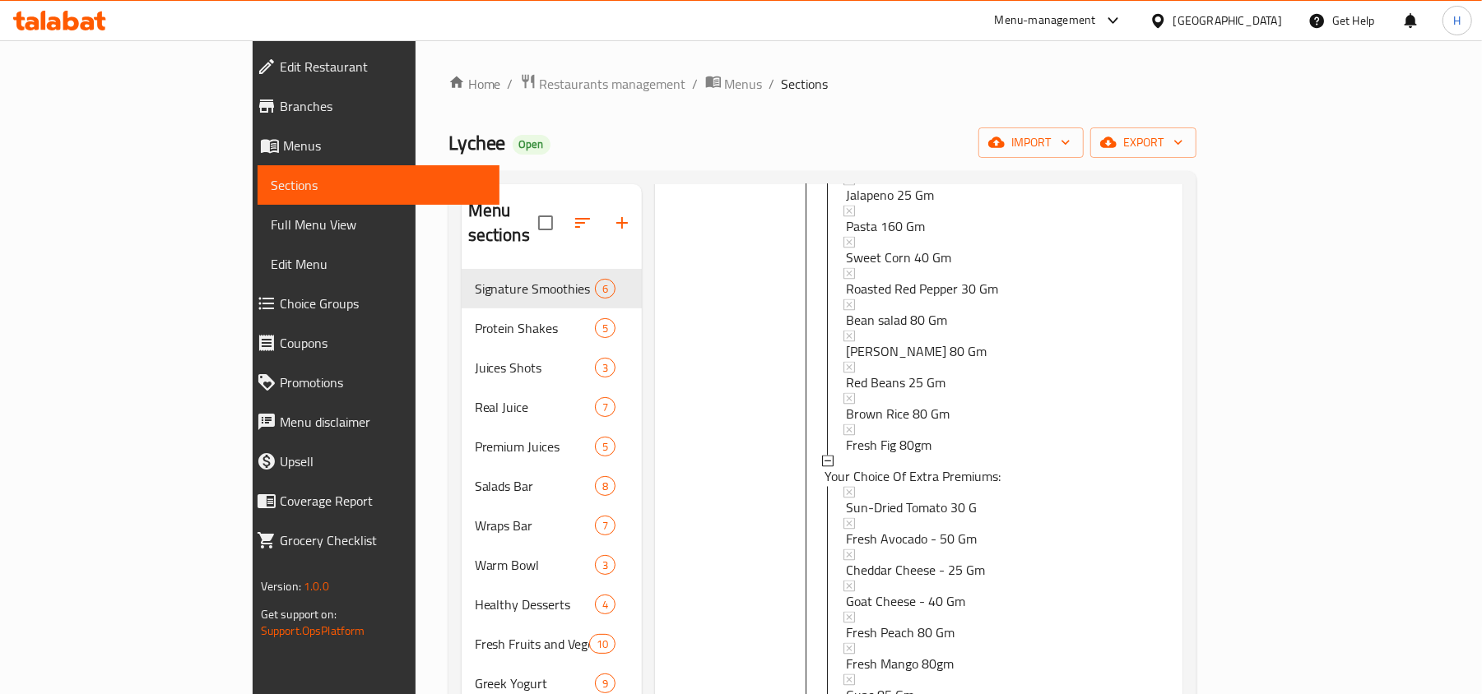
click at [271, 231] on span "Full Menu View" at bounding box center [379, 225] width 216 height 20
click at [280, 311] on span "Choice Groups" at bounding box center [383, 304] width 207 height 20
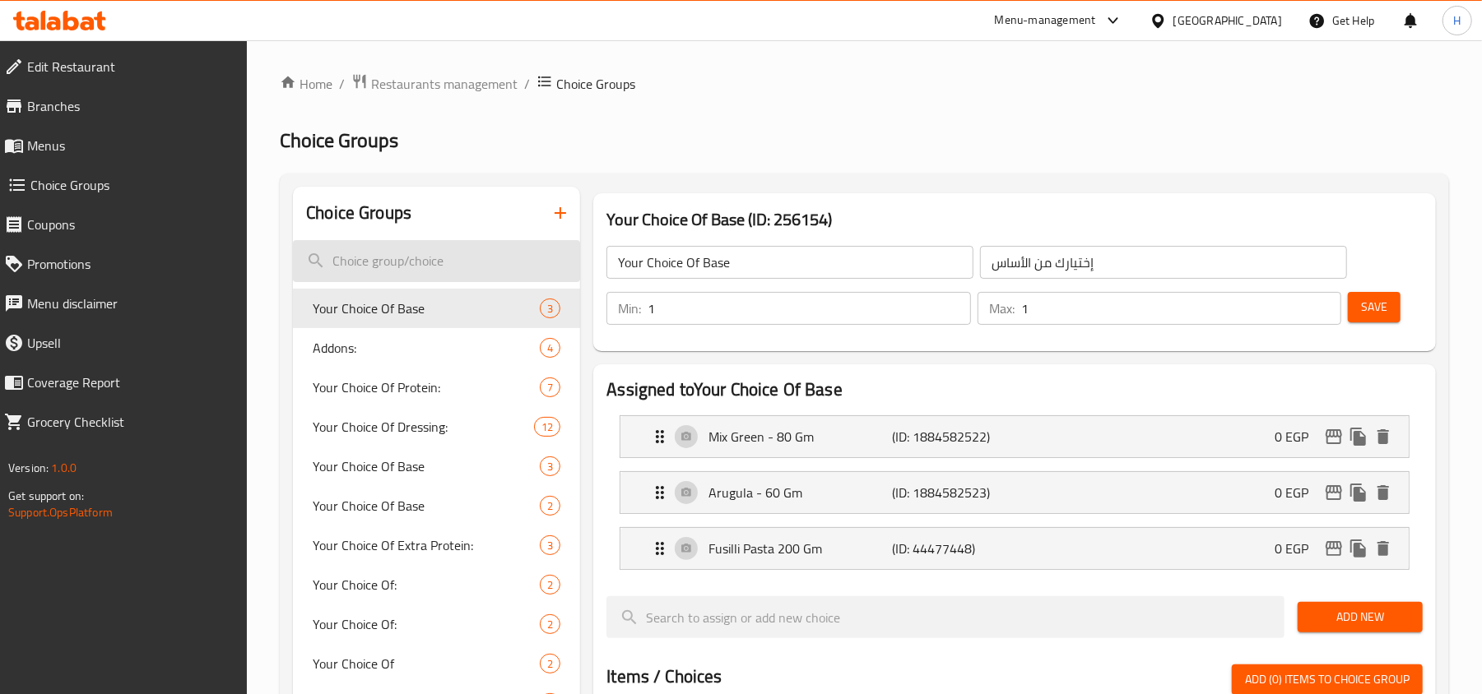
click at [405, 253] on input "search" at bounding box center [436, 261] width 287 height 42
paste input "Build Your Own Warm Bowl"
type input "Build Your Own Warm Bowl"
click at [423, 418] on span "Your Choice Of Dressing:" at bounding box center [399, 427] width 172 height 20
type input "Your Choice Of Dressing:"
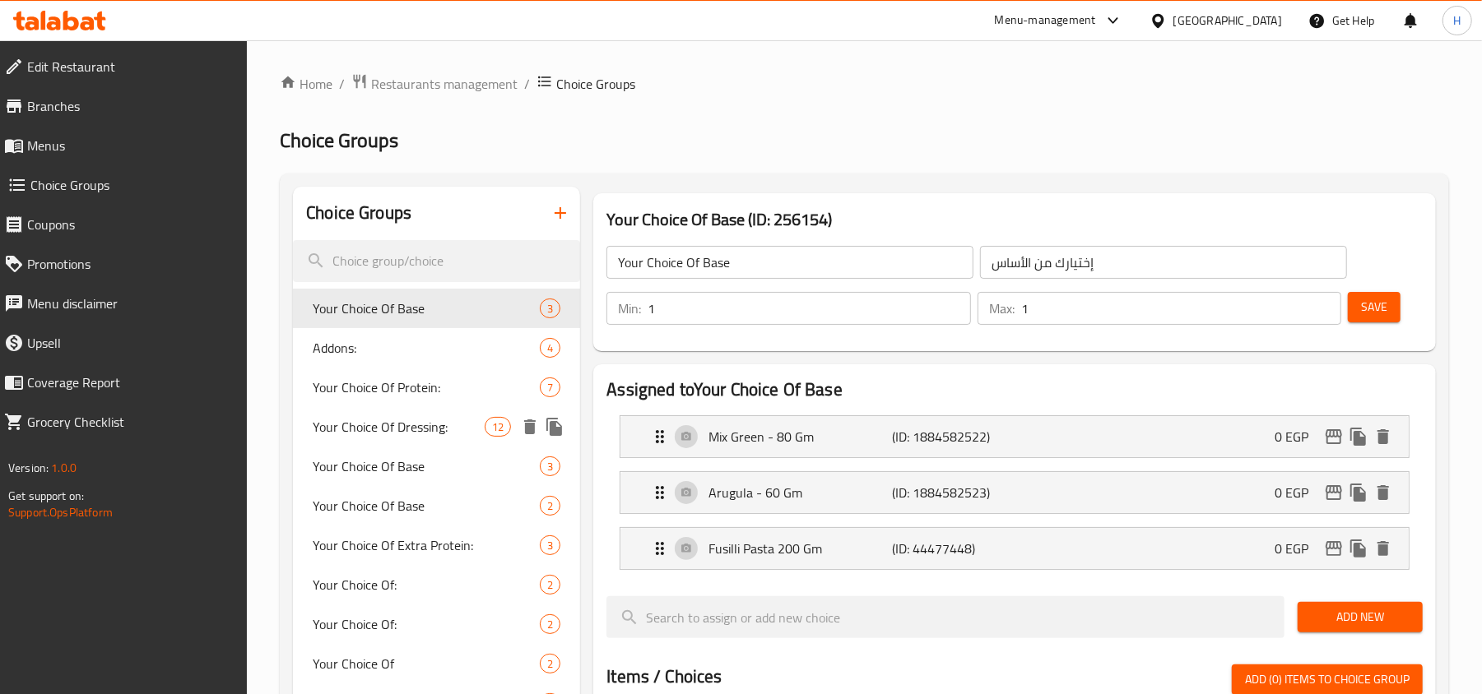
type input "إختيارك من الدريسينج :"
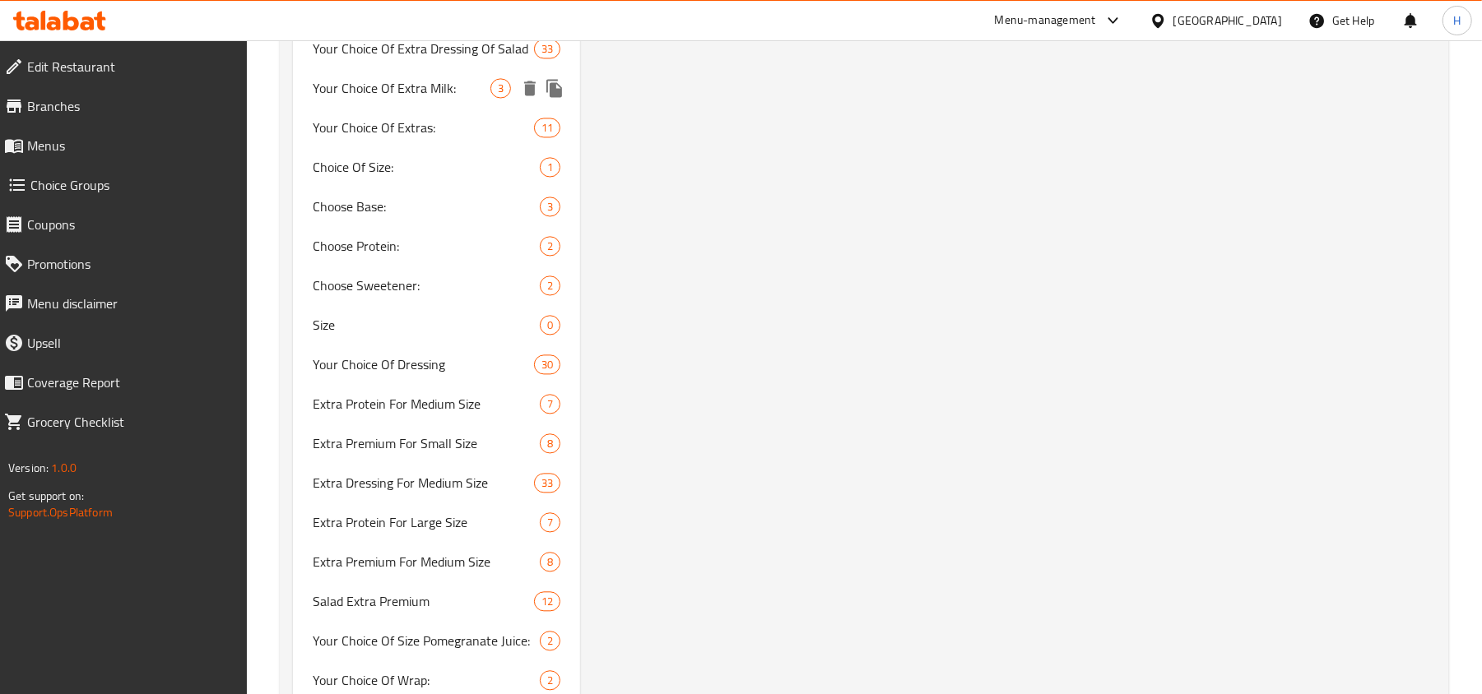
scroll to position [2413, 0]
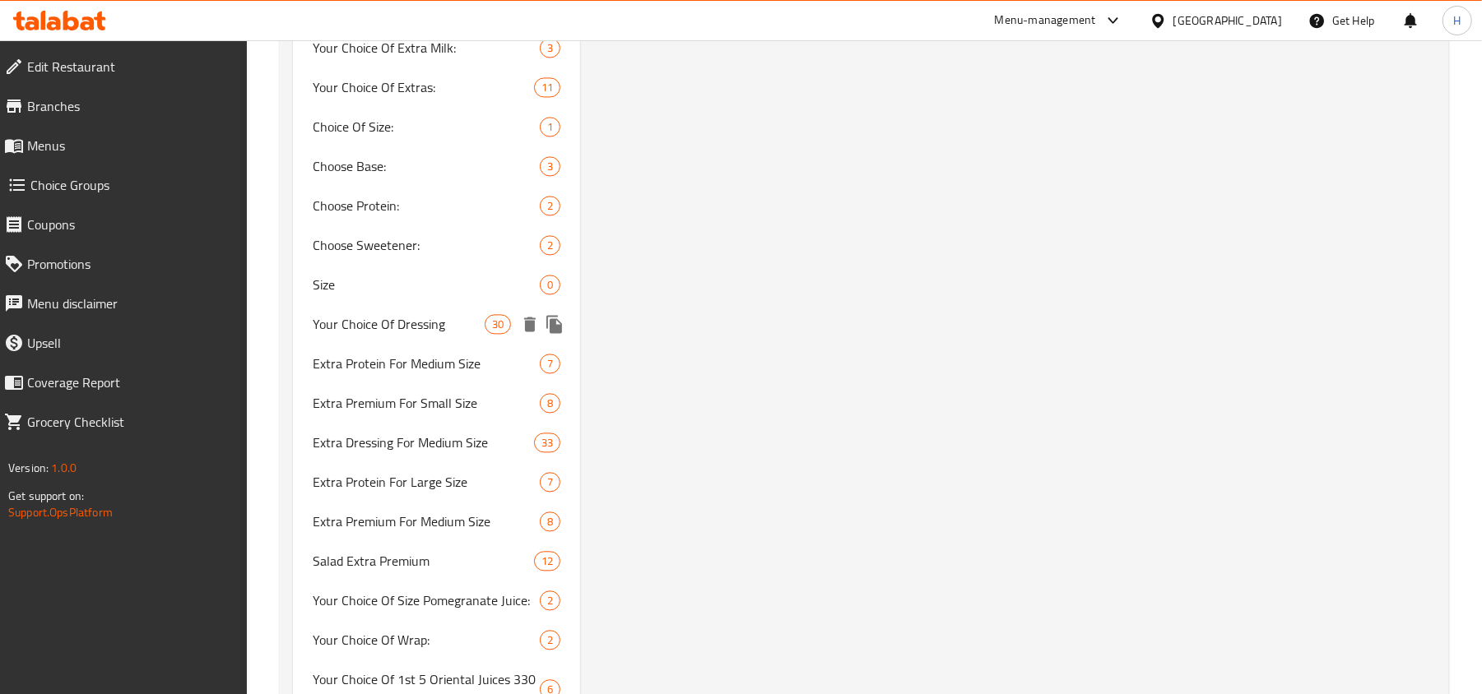
click at [399, 330] on span "Your Choice Of Dressing" at bounding box center [399, 324] width 172 height 20
type input "Your Choice Of Dressing"
type input "أختيارك من الدريسينج"
type input "0"
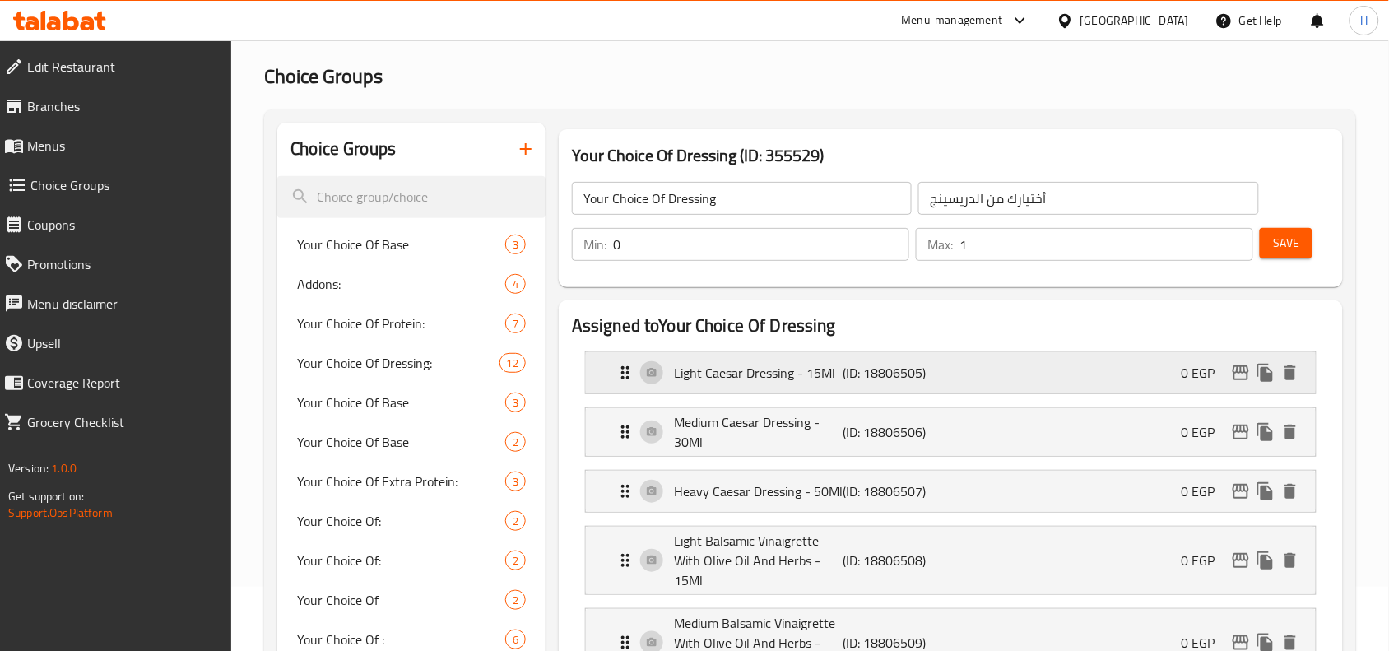
scroll to position [0, 0]
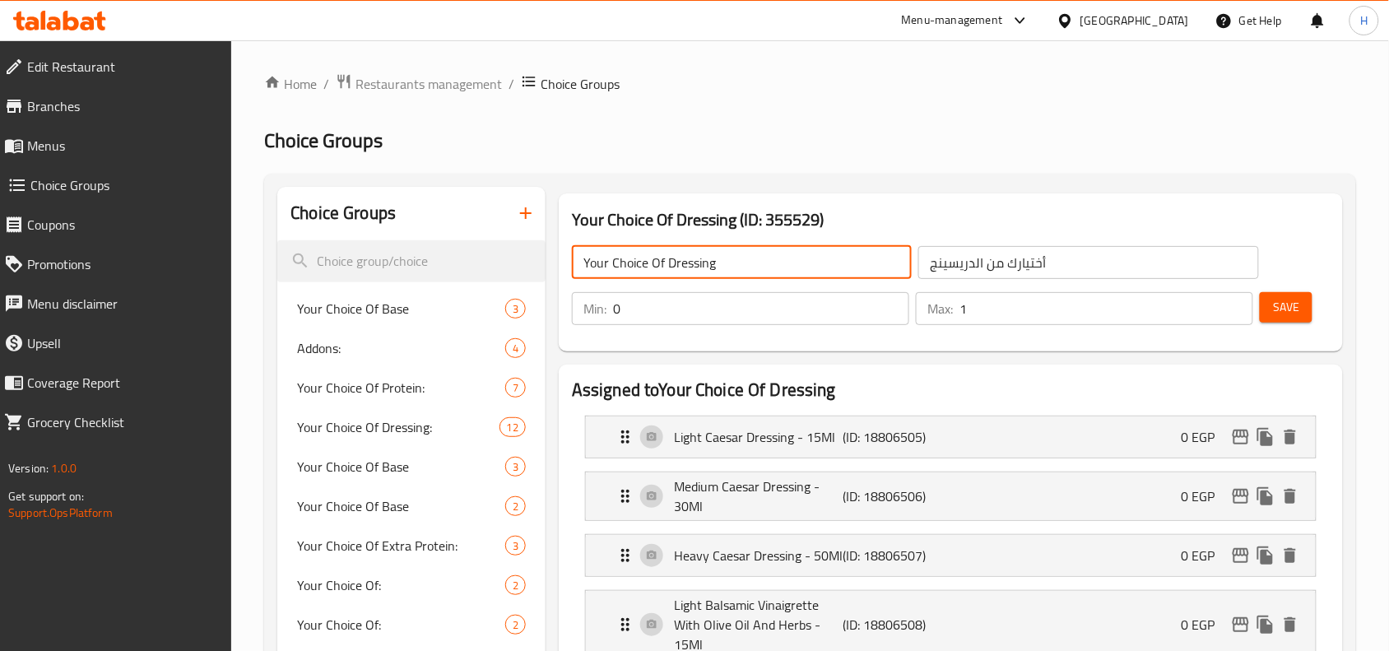
drag, startPoint x: 759, startPoint y: 265, endPoint x: 581, endPoint y: 272, distance: 177.9
click at [581, 272] on input "Your Choice Of Dressing" at bounding box center [742, 262] width 340 height 33
click at [359, 245] on input "search" at bounding box center [411, 261] width 268 height 42
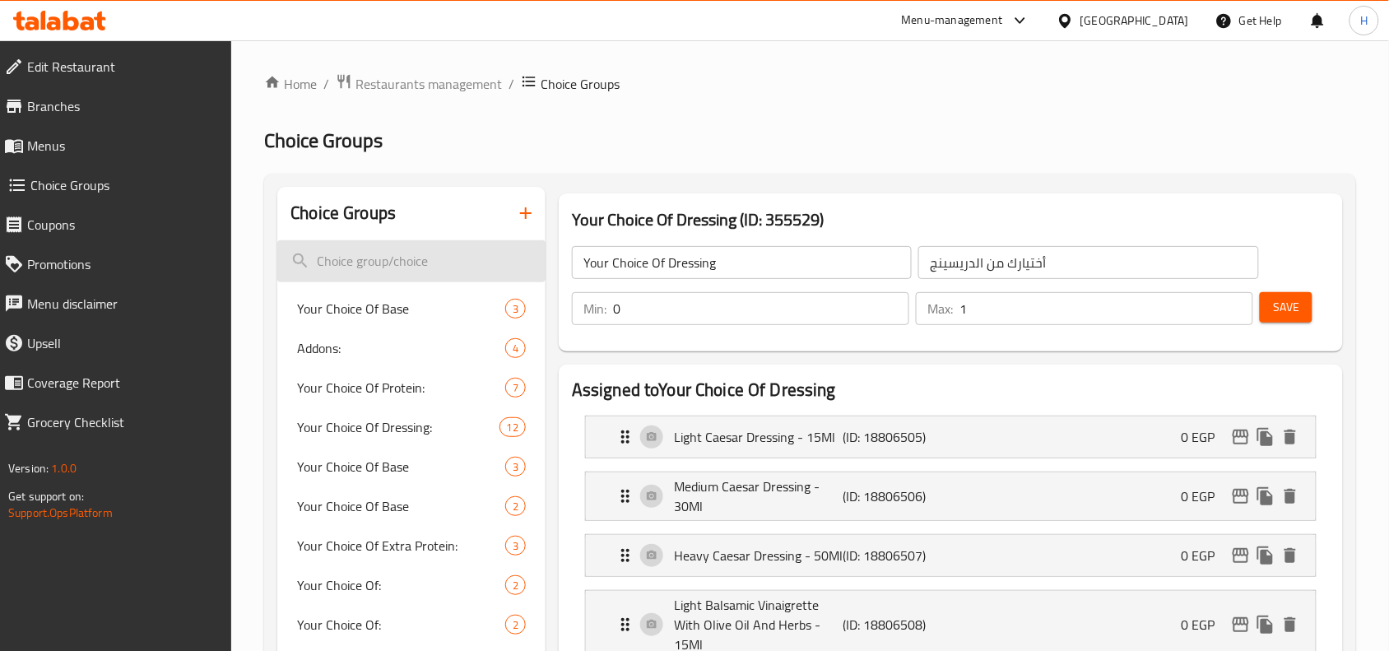
paste input "Your Choice Of Dressing"
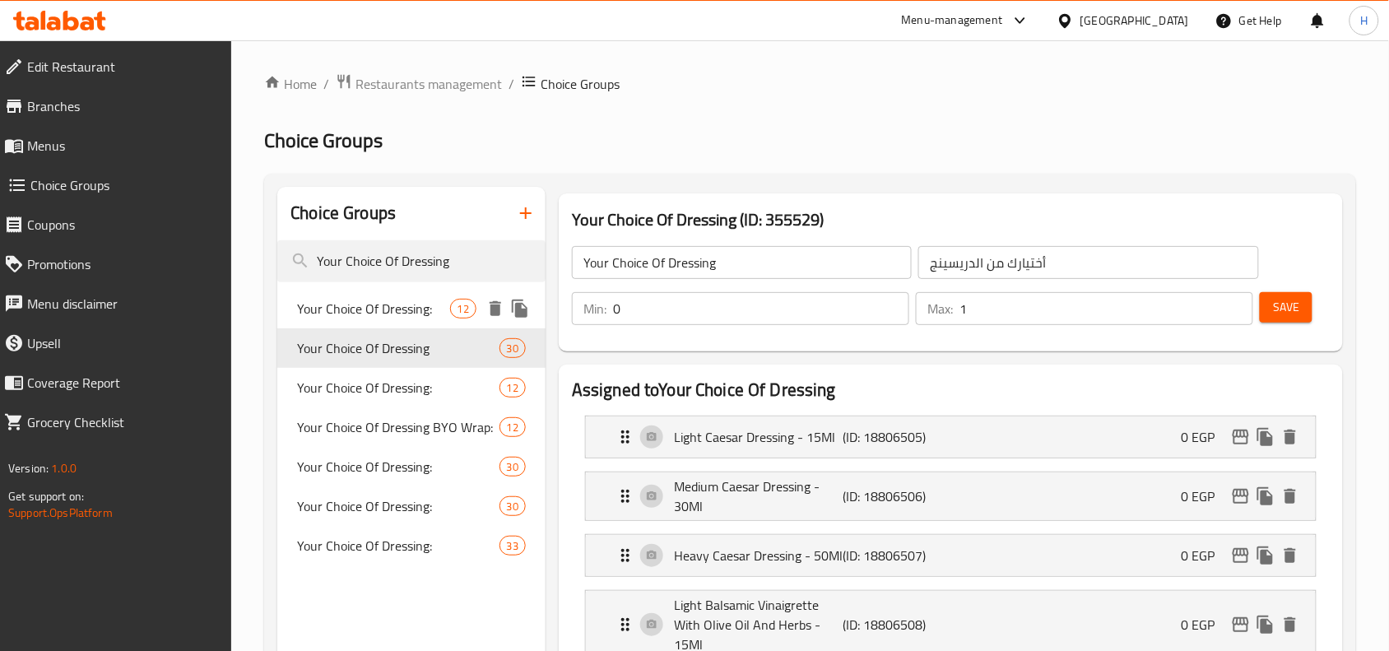
type input "Your Choice Of Dressing"
click at [346, 315] on span "Your Choice Of Dressing:" at bounding box center [373, 309] width 152 height 20
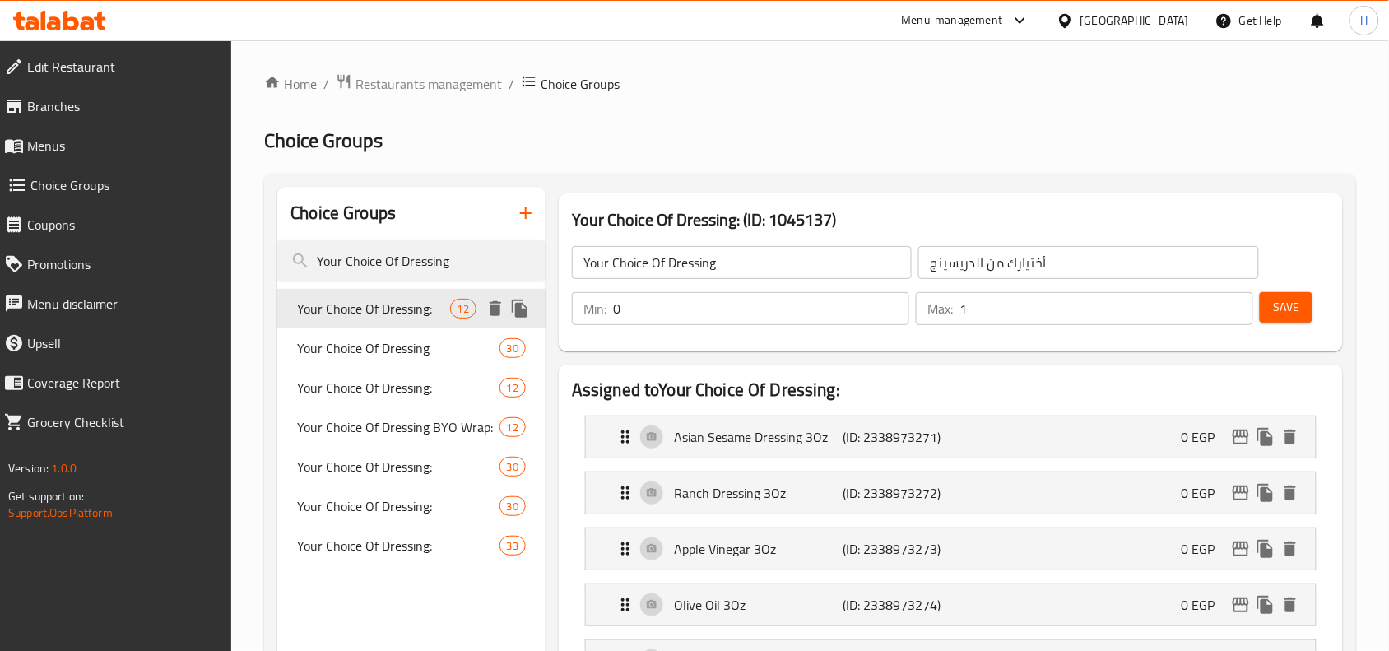
type input "Your Choice Of Dressing:"
type input "إختيارك من الدريسينج :"
type input "1"
click at [359, 378] on span "Your Choice Of Dressing:" at bounding box center [373, 388] width 152 height 20
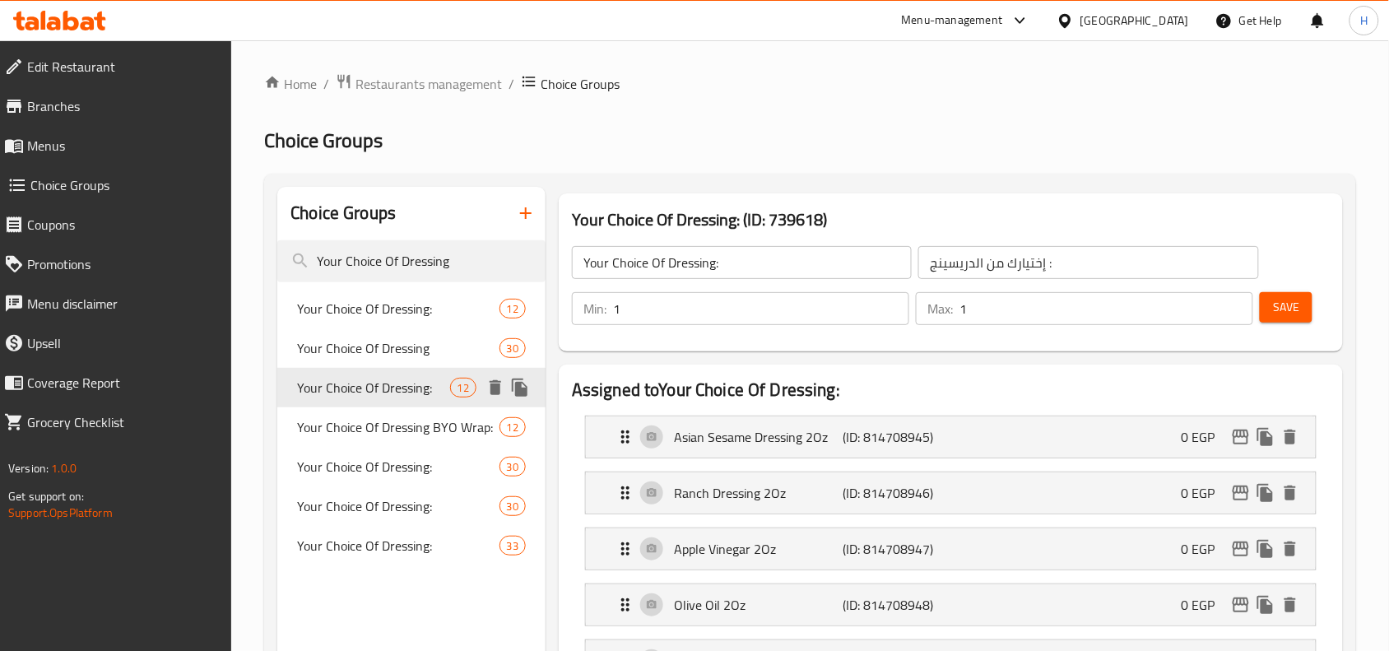
type input "Your Choice Of Dressing:"
type input "إختيارك من الدريسينج:"
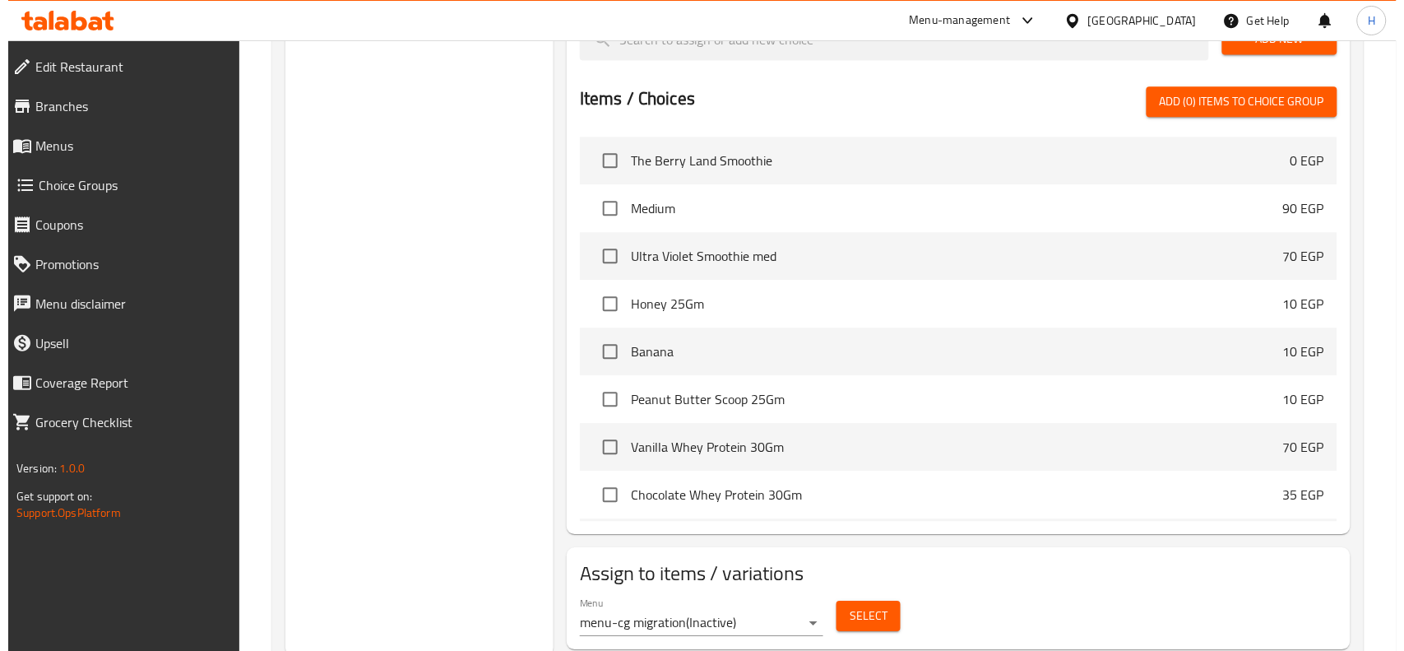
scroll to position [1144, 0]
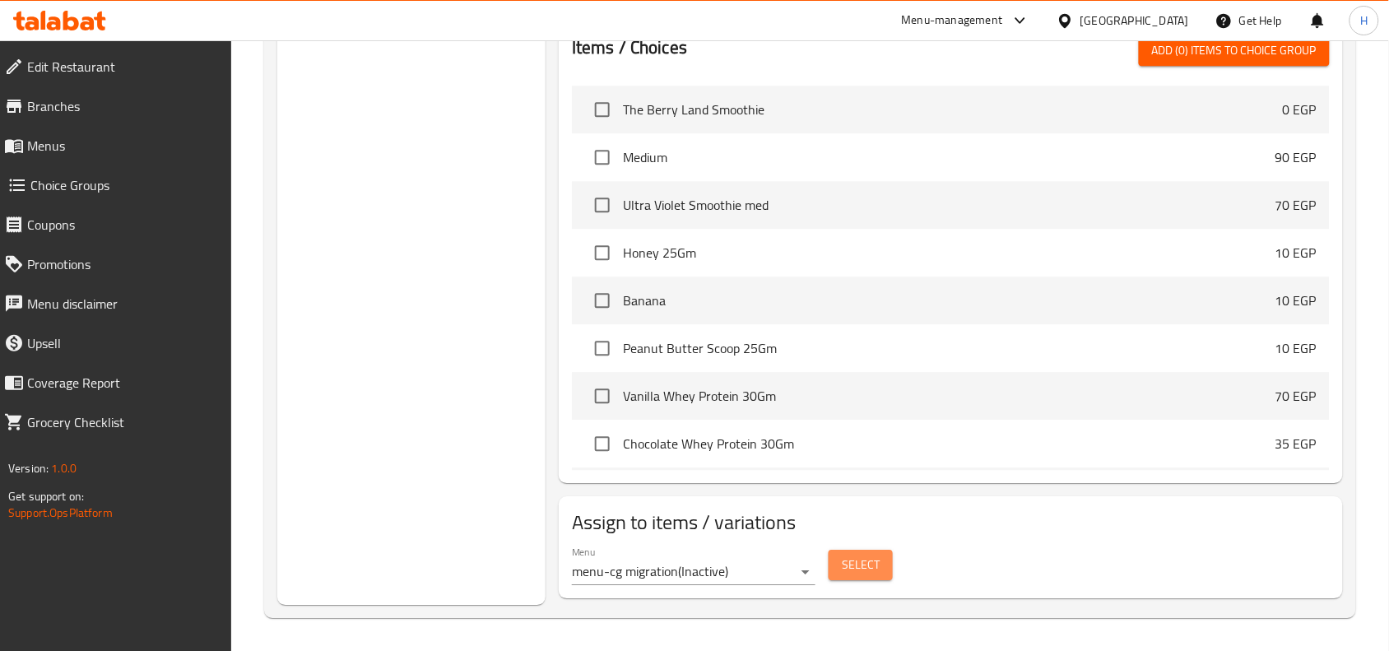
click at [828, 564] on button "Select" at bounding box center [860, 565] width 64 height 30
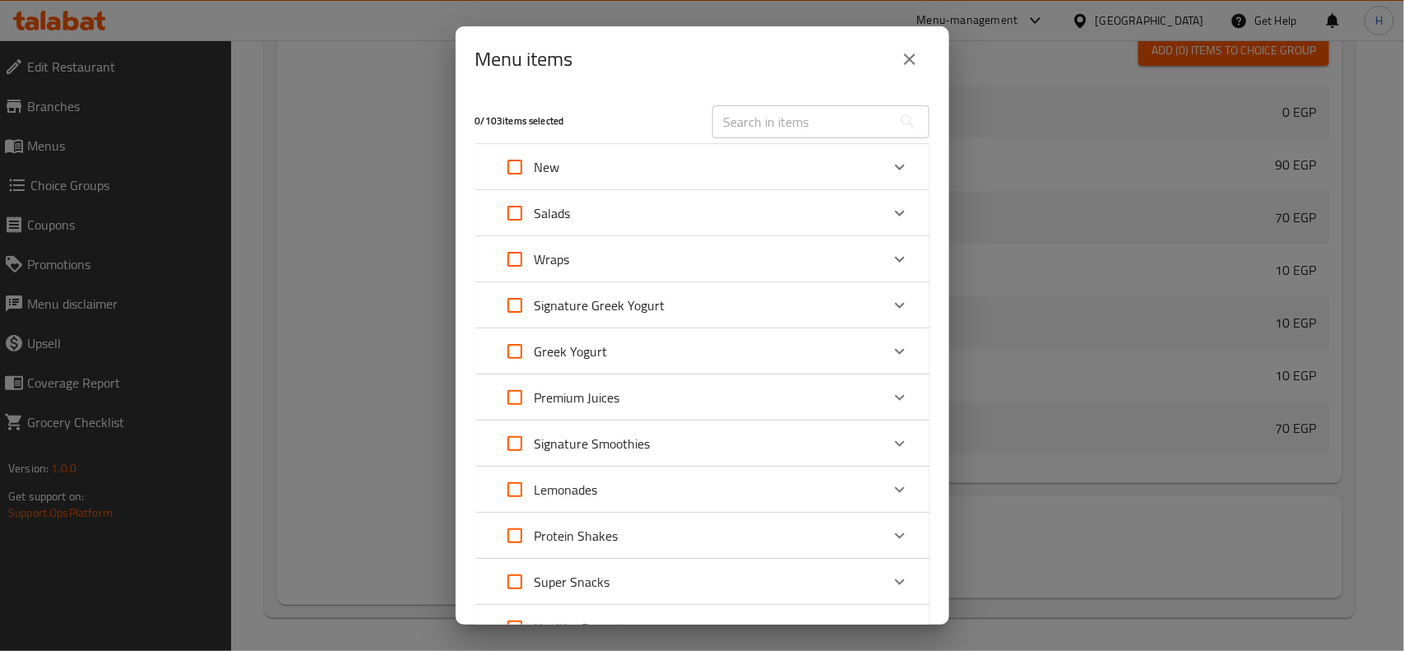
click at [916, 68] on icon "close" at bounding box center [910, 59] width 20 height 20
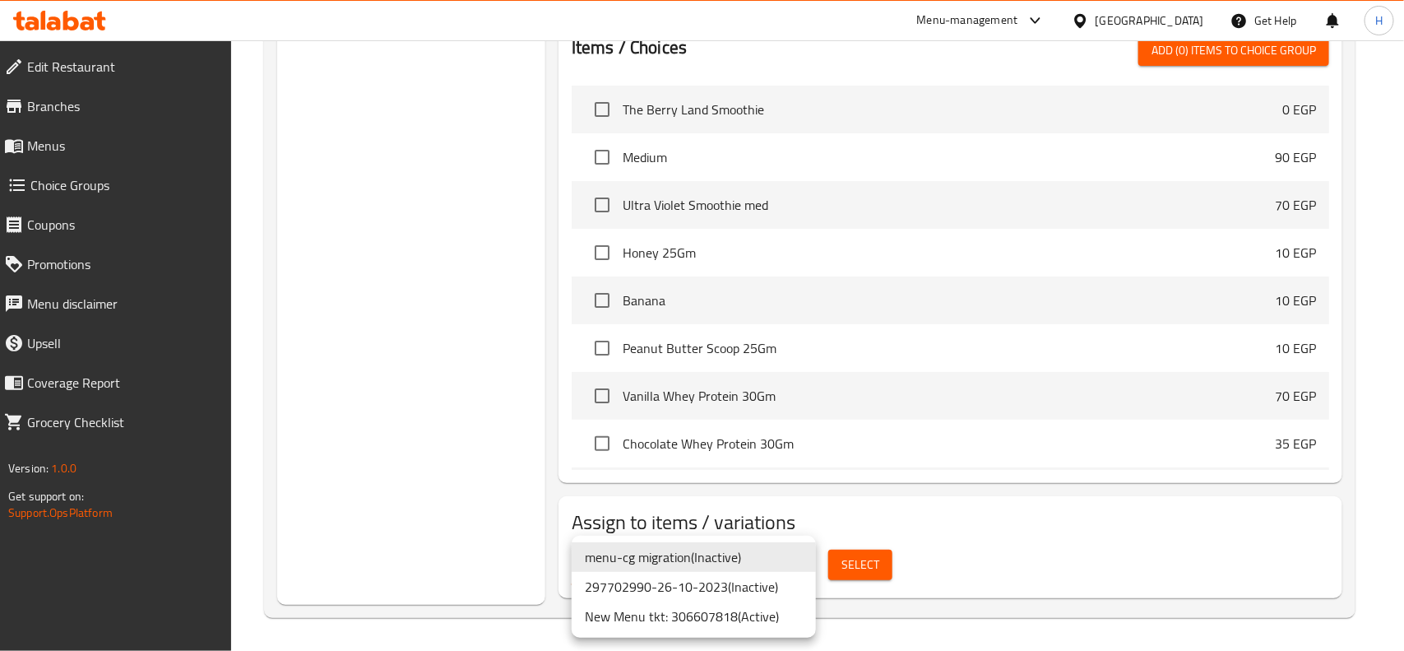
click at [735, 610] on li "New Menu tkt: 306607818 ( Active )" at bounding box center [694, 616] width 244 height 30
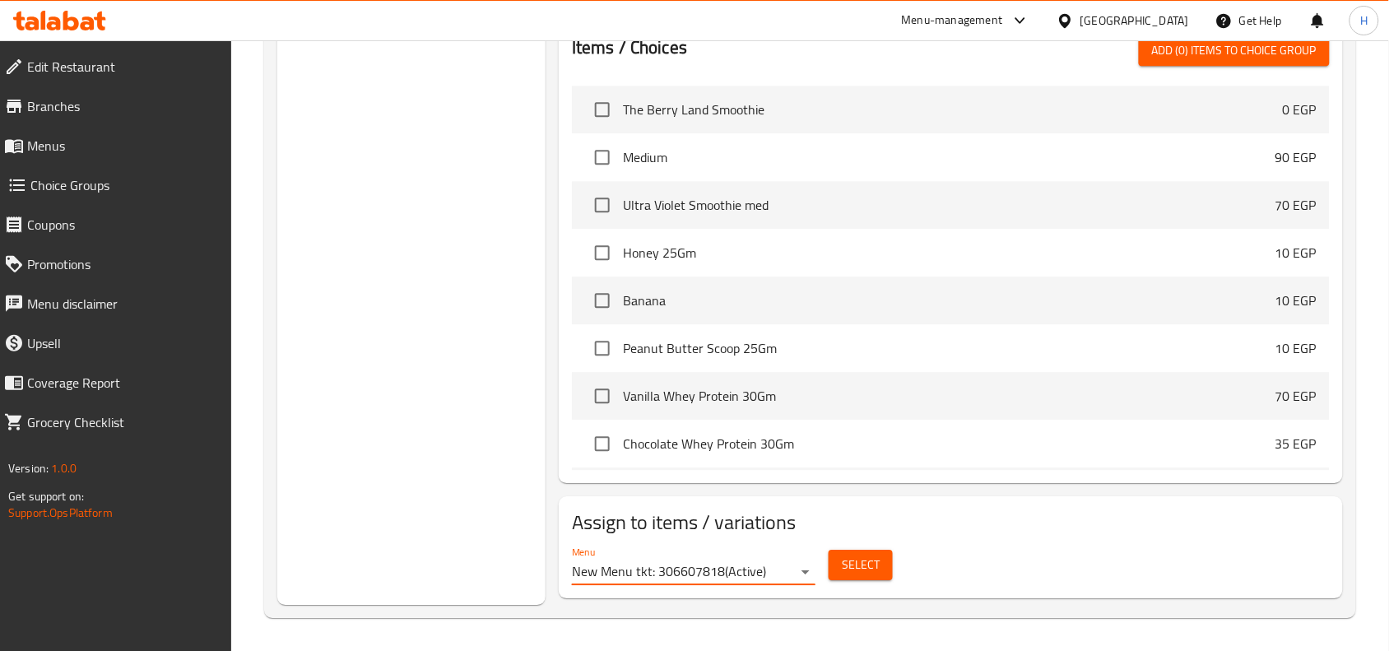
click at [850, 562] on span "Select" at bounding box center [861, 564] width 38 height 21
